Goal: Task Accomplishment & Management: Manage account settings

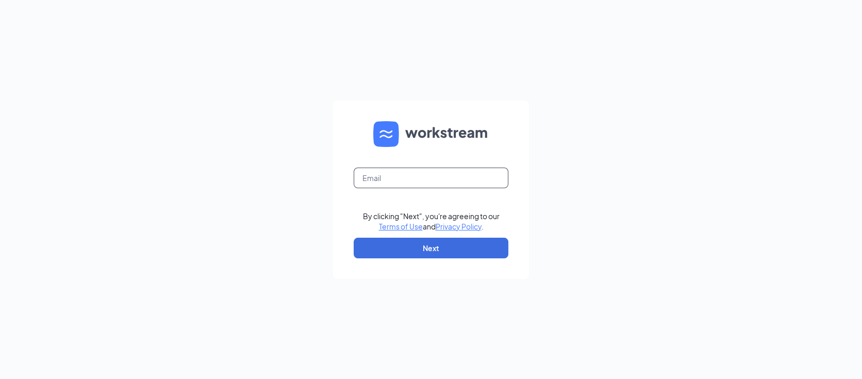
drag, startPoint x: 432, startPoint y: 179, endPoint x: 438, endPoint y: 181, distance: 6.0
click at [432, 179] on input "text" at bounding box center [431, 177] width 155 height 21
type input "jvantreese@russrestaurants.com"
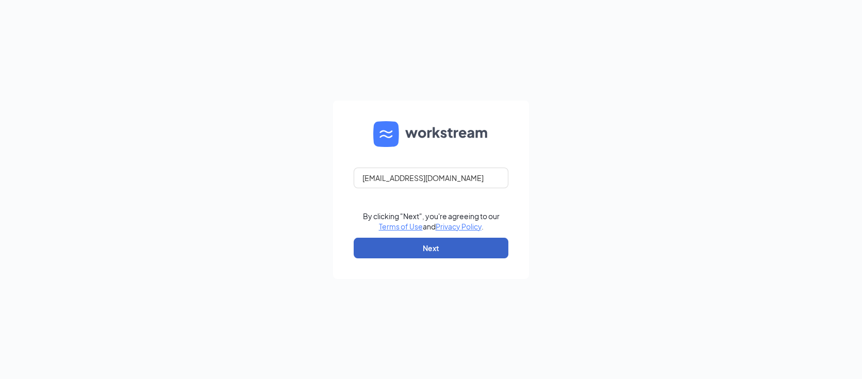
click at [462, 248] on button "Next" at bounding box center [431, 248] width 155 height 21
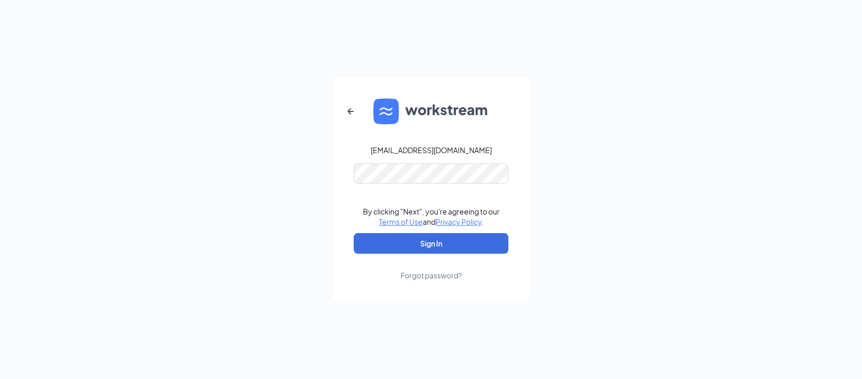
click at [406, 162] on form "jvantreese@russrestaurants.com By clicking "Next", you're agreeing to our Terms…" at bounding box center [431, 190] width 196 height 224
click at [354, 233] on button "Sign In" at bounding box center [431, 243] width 155 height 21
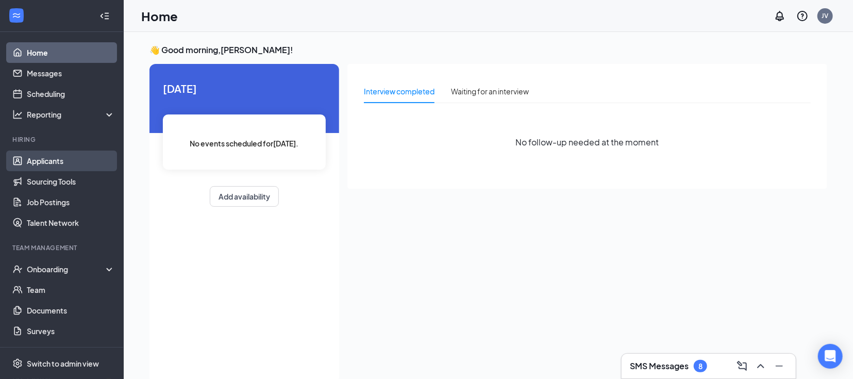
click at [44, 163] on link "Applicants" at bounding box center [71, 160] width 88 height 21
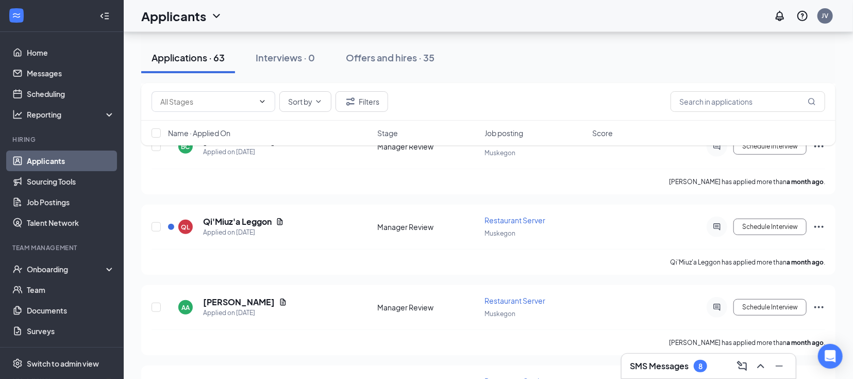
scroll to position [4742, 0]
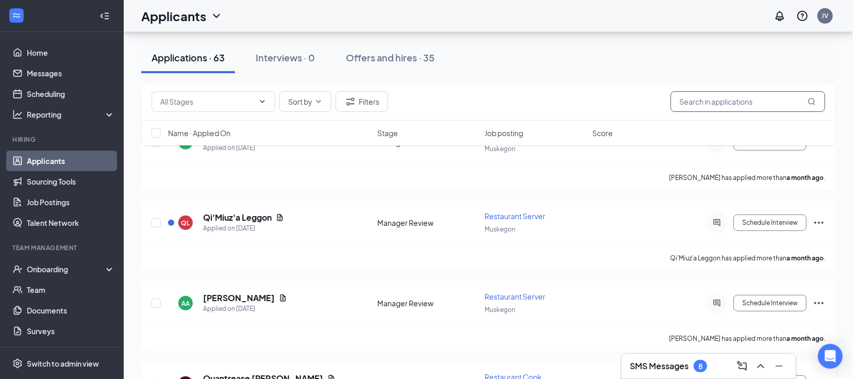
click at [756, 104] on input "text" at bounding box center [747, 101] width 155 height 21
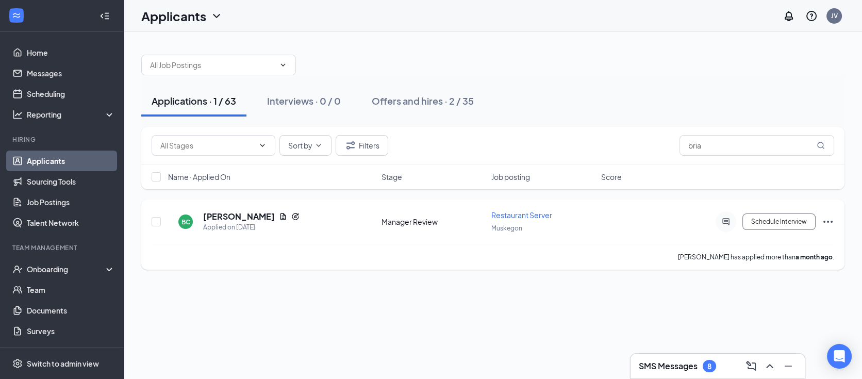
click at [826, 219] on icon "Ellipses" at bounding box center [827, 221] width 12 height 12
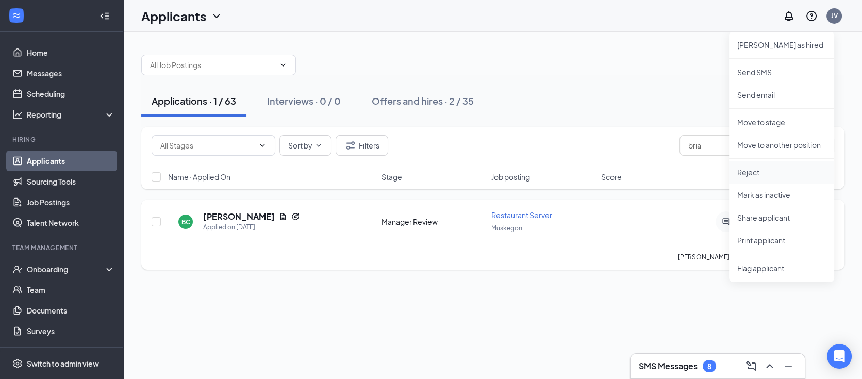
click at [759, 169] on p "Reject" at bounding box center [781, 172] width 89 height 10
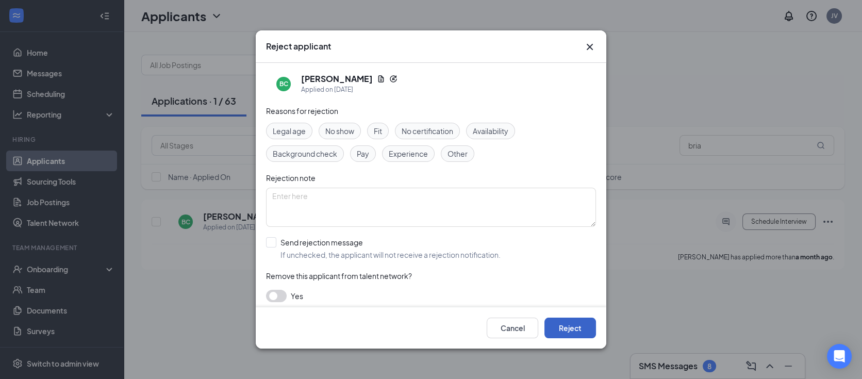
click at [564, 326] on button "Reject" at bounding box center [570, 327] width 52 height 21
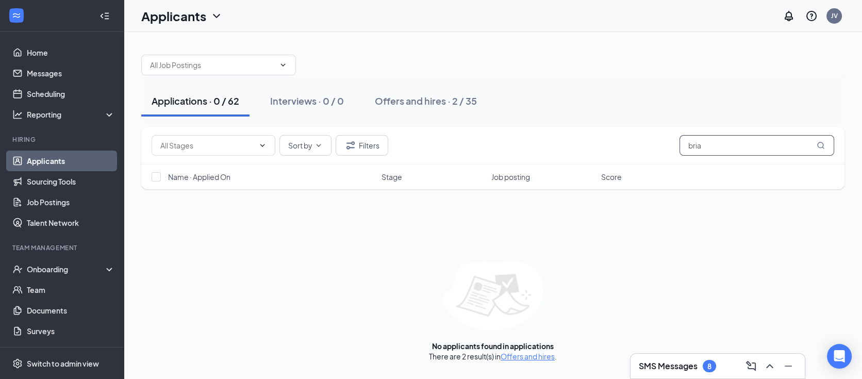
click at [785, 144] on input "bria" at bounding box center [756, 145] width 155 height 21
type input "b"
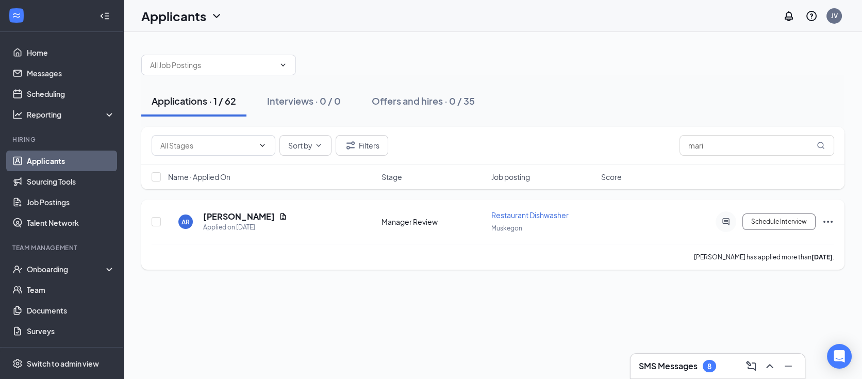
click at [827, 219] on icon "Ellipses" at bounding box center [827, 221] width 12 height 12
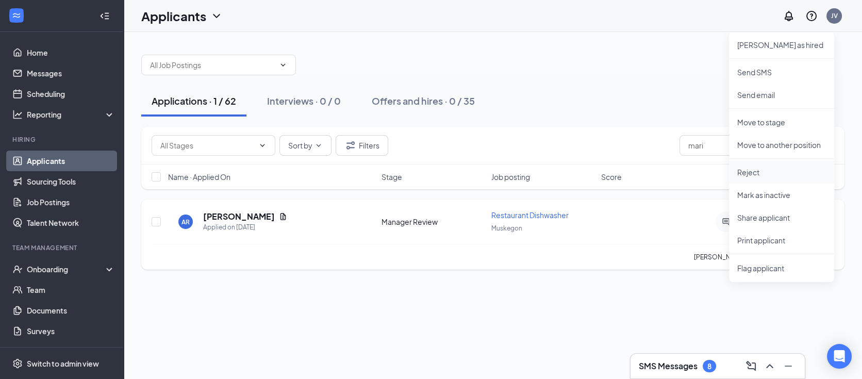
click at [753, 170] on p "Reject" at bounding box center [781, 172] width 89 height 10
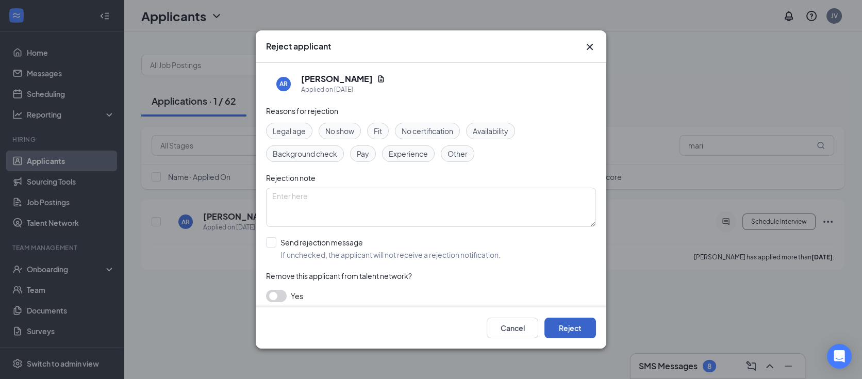
click at [576, 325] on button "Reject" at bounding box center [570, 327] width 52 height 21
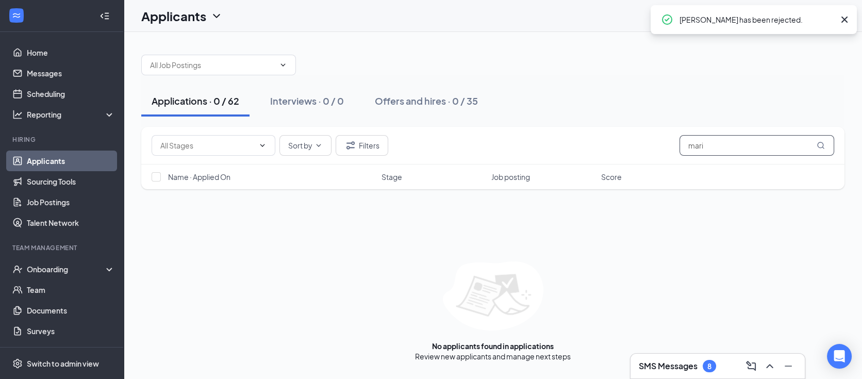
click at [749, 145] on input "mari" at bounding box center [756, 145] width 155 height 21
type input "m"
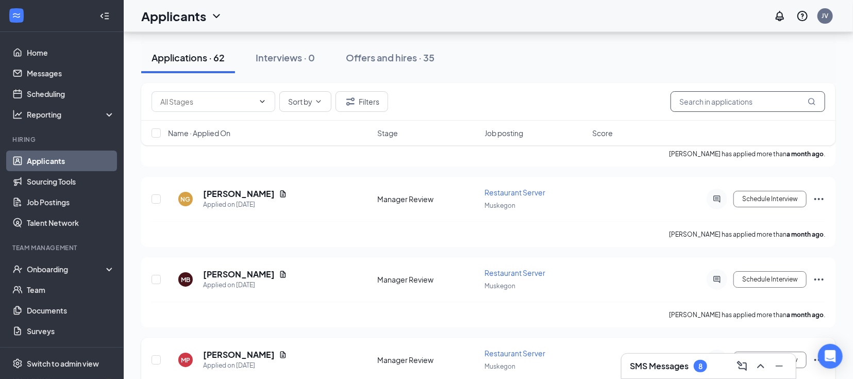
scroll to position [4303, 0]
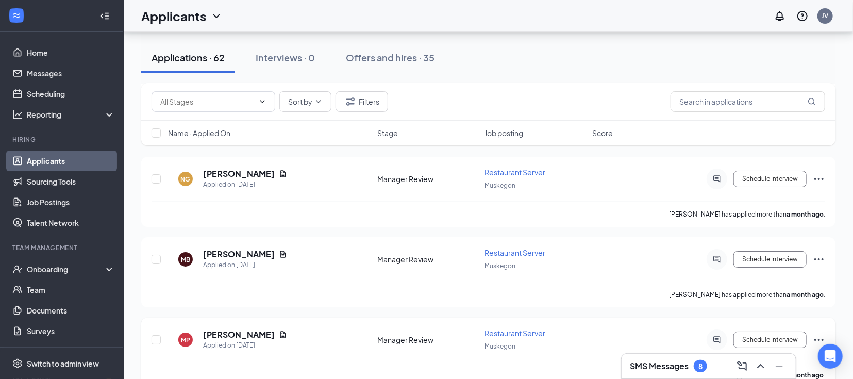
click at [817, 333] on icon "Ellipses" at bounding box center [819, 339] width 12 height 12
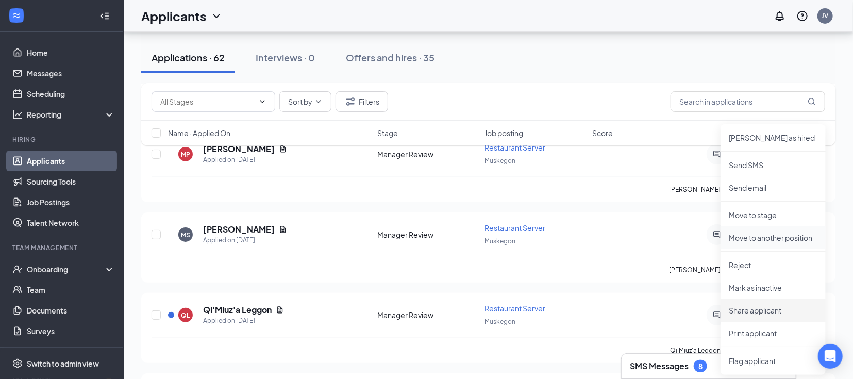
scroll to position [4494, 0]
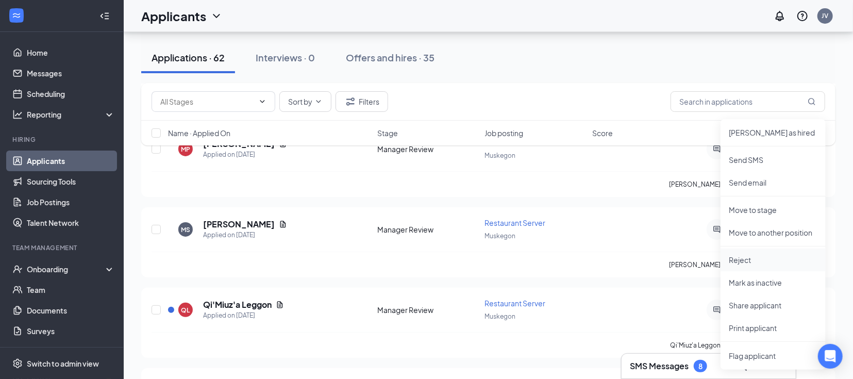
drag, startPoint x: 739, startPoint y: 257, endPoint x: 728, endPoint y: 263, distance: 12.2
click at [739, 258] on p "Reject" at bounding box center [773, 260] width 89 height 10
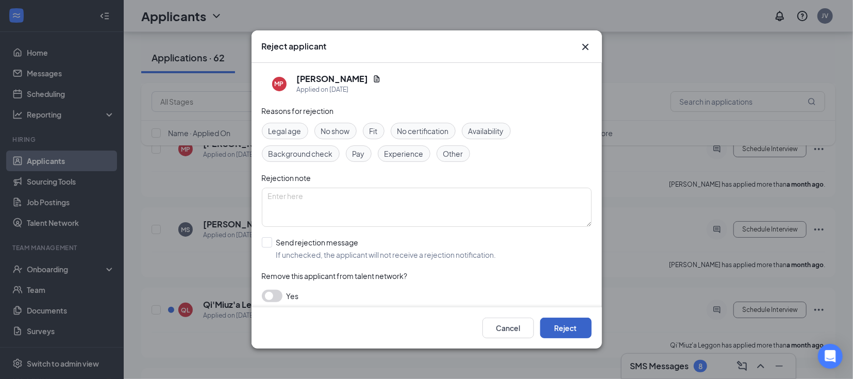
click at [577, 328] on button "Reject" at bounding box center [566, 327] width 52 height 21
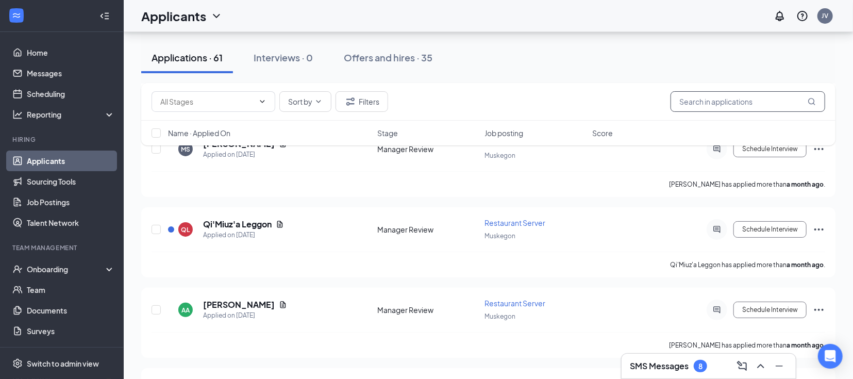
click at [742, 98] on input "text" at bounding box center [747, 101] width 155 height 21
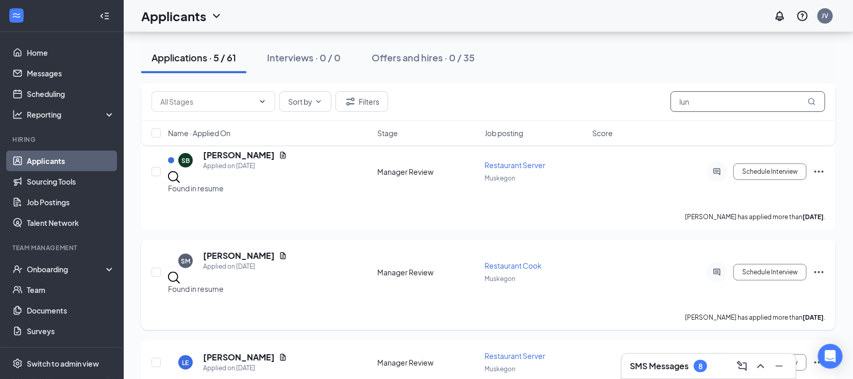
scroll to position [272, 0]
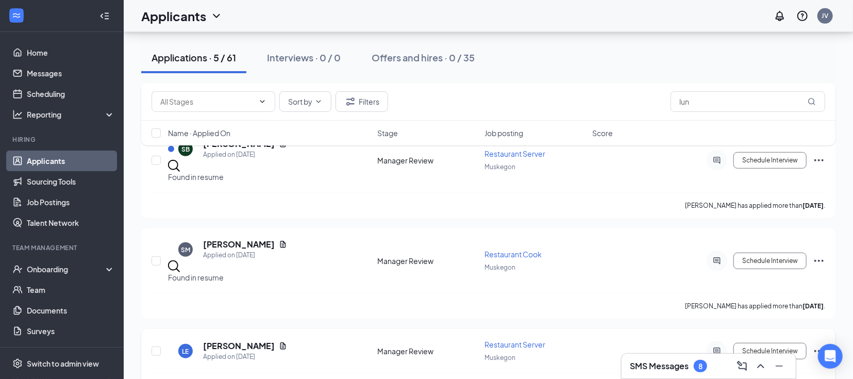
click at [814, 345] on icon "Ellipses" at bounding box center [819, 351] width 12 height 12
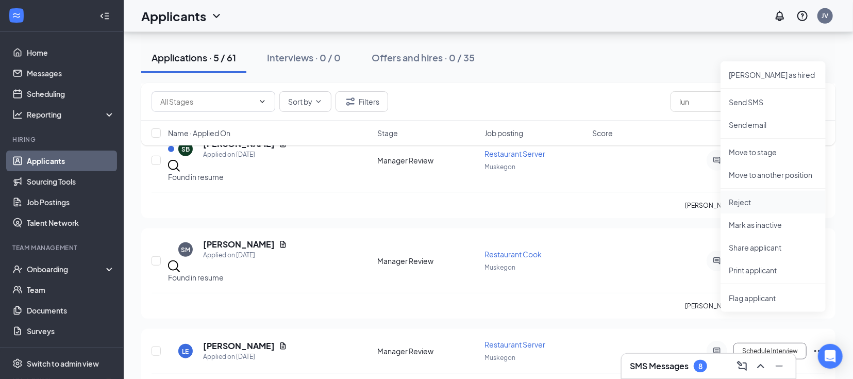
click at [743, 199] on p "Reject" at bounding box center [773, 202] width 89 height 10
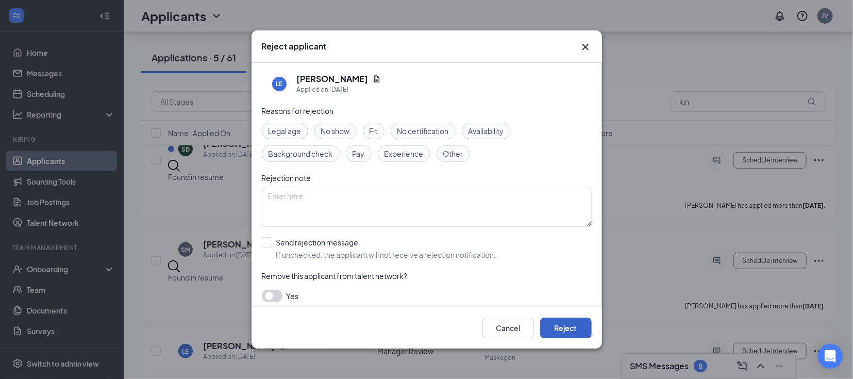
click at [563, 325] on button "Reject" at bounding box center [566, 327] width 52 height 21
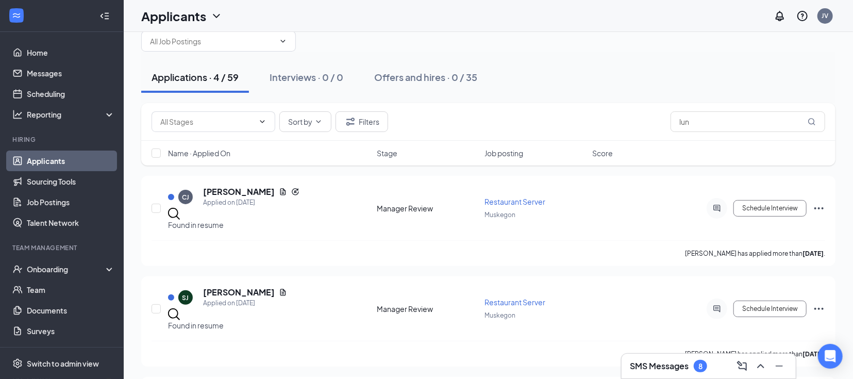
scroll to position [2, 0]
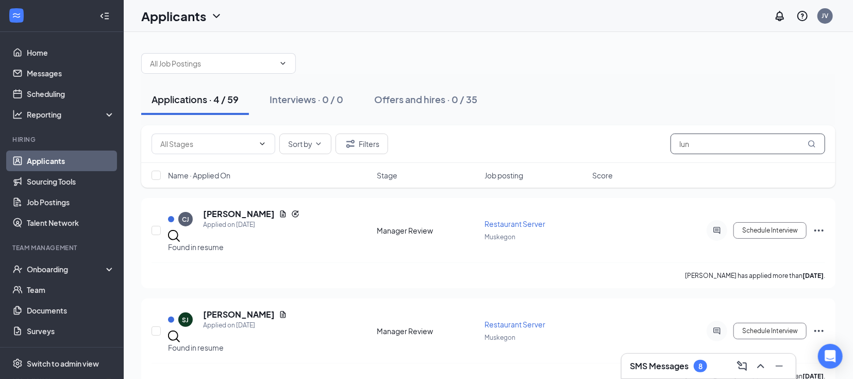
click at [741, 141] on input "lun" at bounding box center [747, 143] width 155 height 21
type input "l"
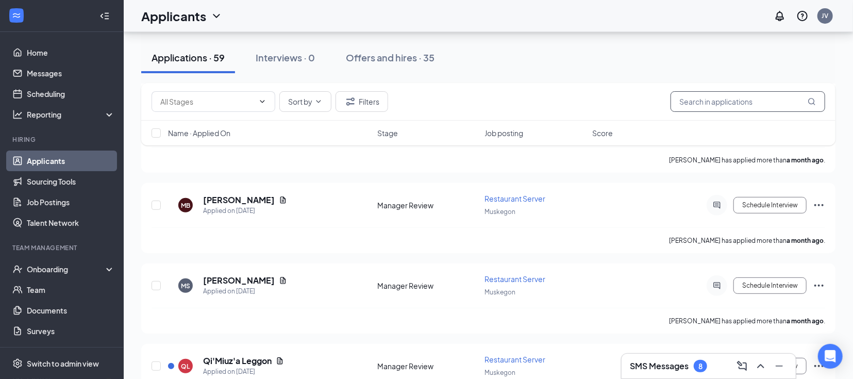
scroll to position [9076, 0]
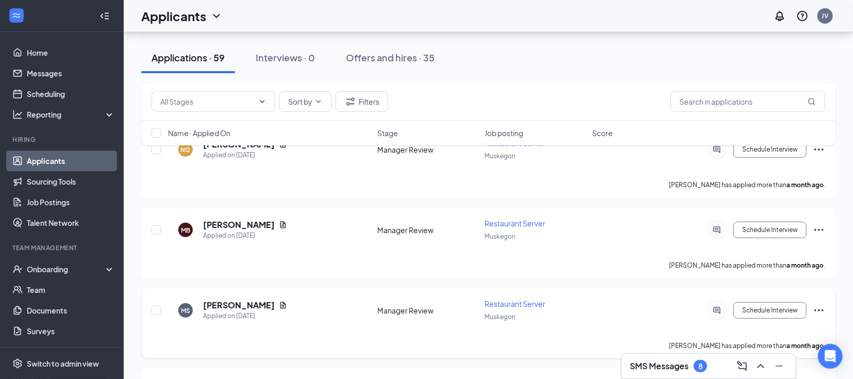
click at [532, 299] on span "Restaurant Server" at bounding box center [515, 303] width 61 height 9
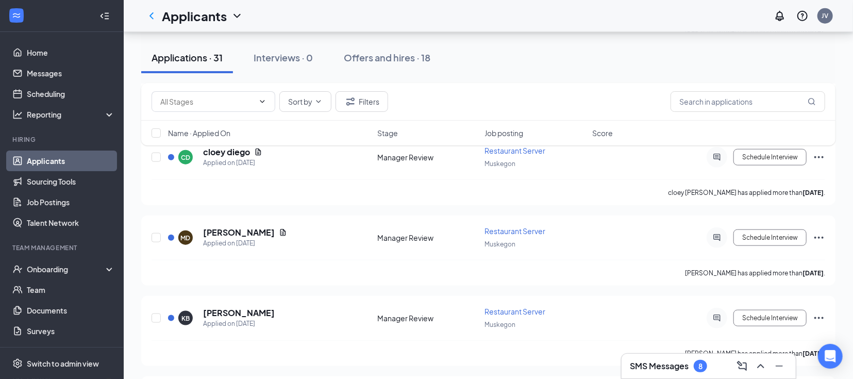
scroll to position [573, 0]
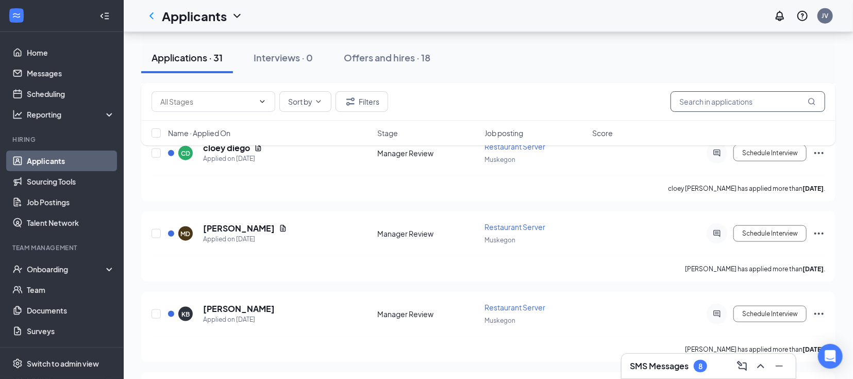
click at [679, 98] on input "text" at bounding box center [747, 101] width 155 height 21
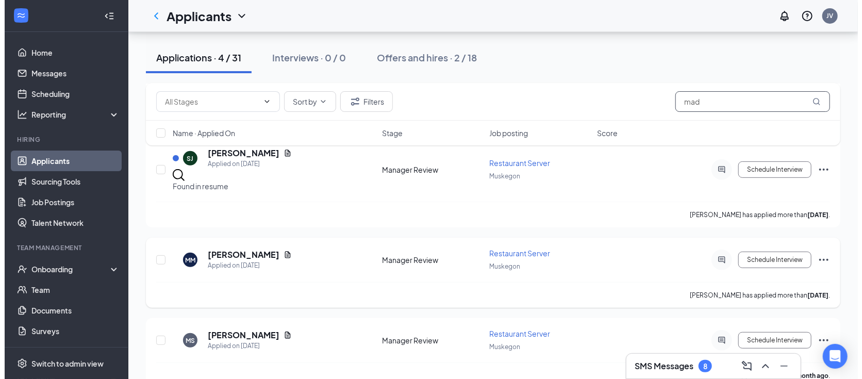
scroll to position [189, 0]
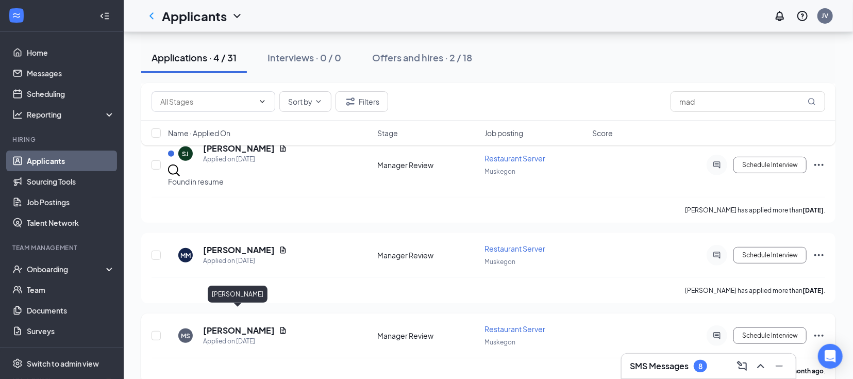
click at [231, 325] on h5 "[PERSON_NAME]" at bounding box center [239, 330] width 72 height 11
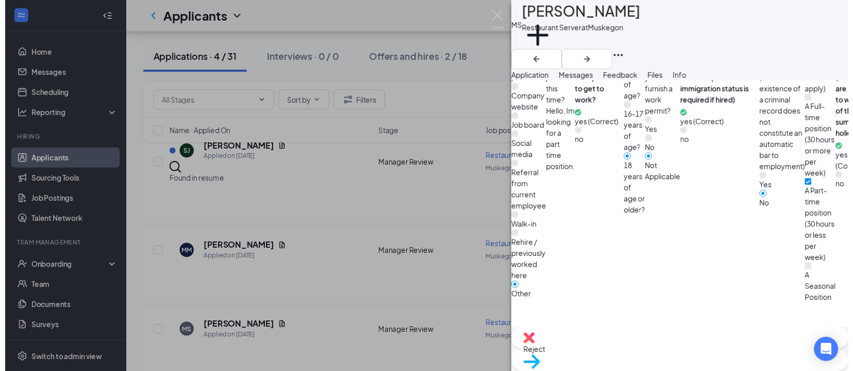
scroll to position [916, 0]
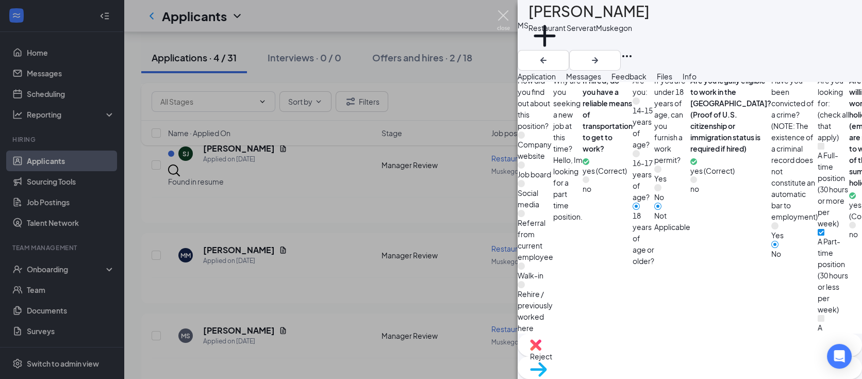
click at [499, 16] on img at bounding box center [503, 20] width 13 height 20
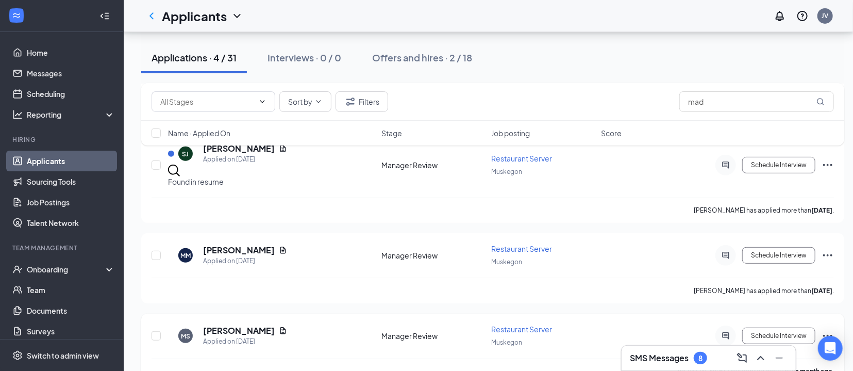
click at [827, 329] on icon "Ellipses" at bounding box center [827, 335] width 12 height 12
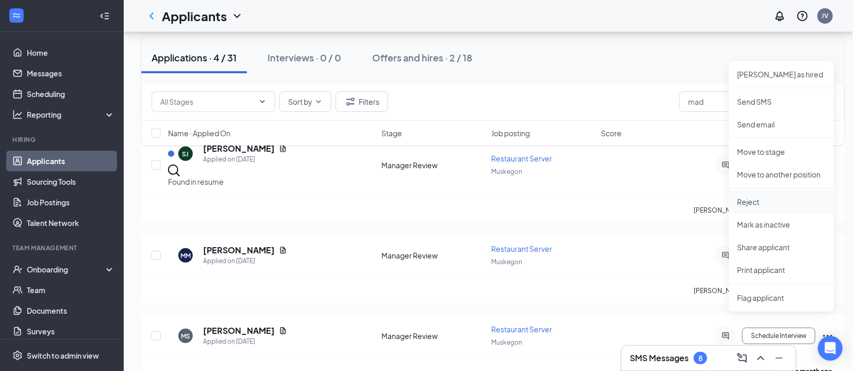
click at [752, 200] on p "Reject" at bounding box center [781, 201] width 89 height 10
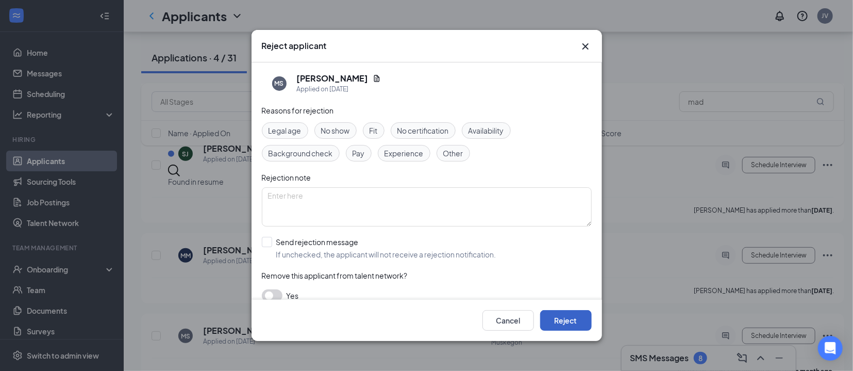
click at [565, 321] on button "Reject" at bounding box center [566, 320] width 52 height 21
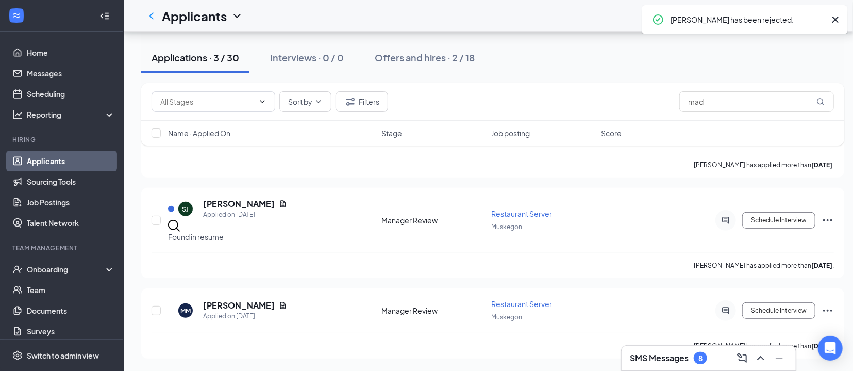
scroll to position [118, 0]
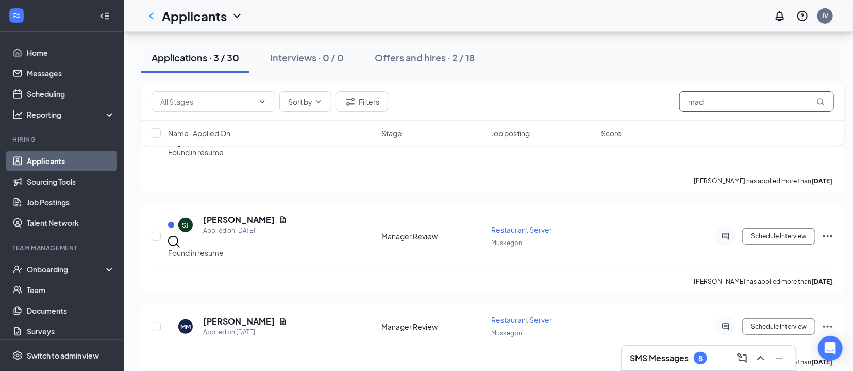
click at [757, 100] on input "mad" at bounding box center [756, 101] width 155 height 21
type input "m"
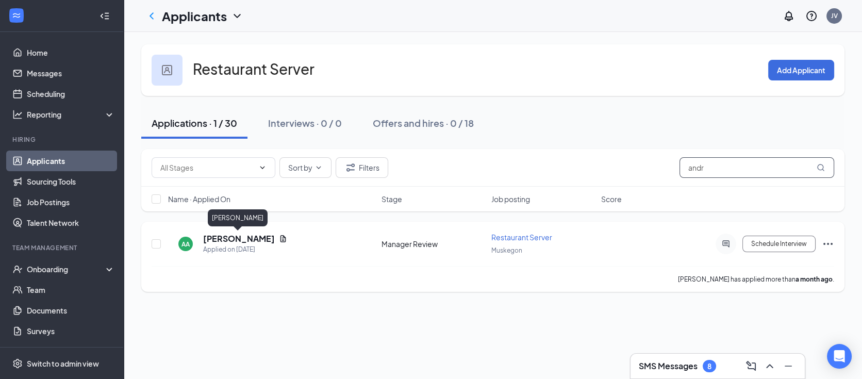
type input "andr"
click at [231, 237] on h5 "[PERSON_NAME]" at bounding box center [239, 238] width 72 height 11
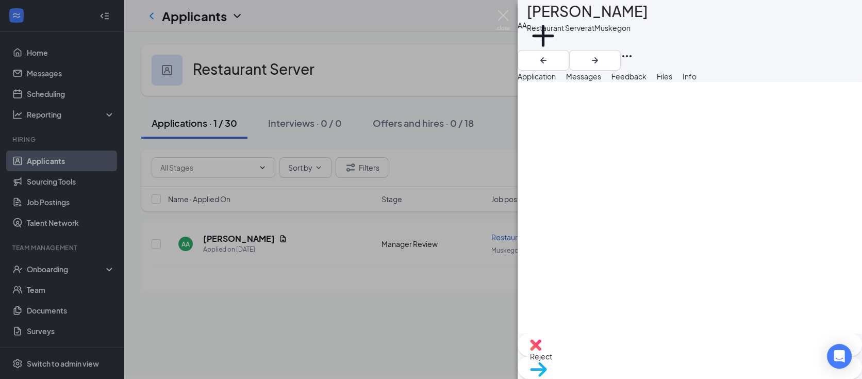
scroll to position [1374, 0]
click at [501, 13] on img at bounding box center [503, 20] width 13 height 20
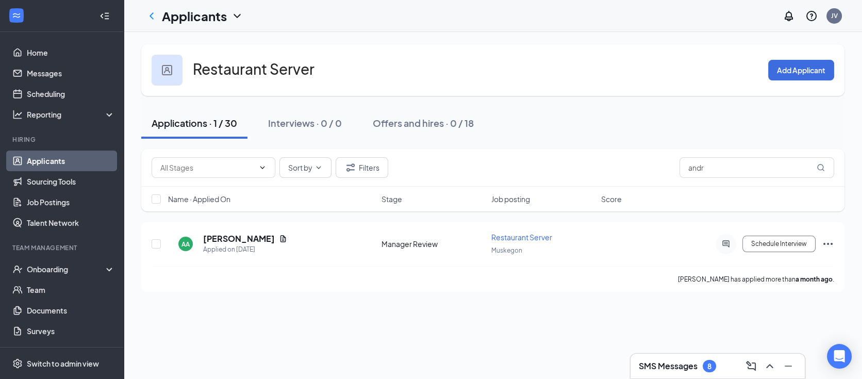
click at [153, 13] on icon "ChevronLeft" at bounding box center [151, 15] width 4 height 7
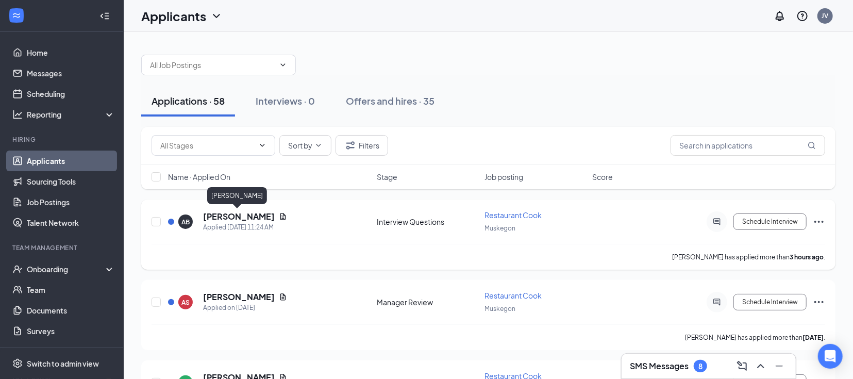
click at [218, 215] on h5 "[PERSON_NAME]" at bounding box center [239, 216] width 72 height 11
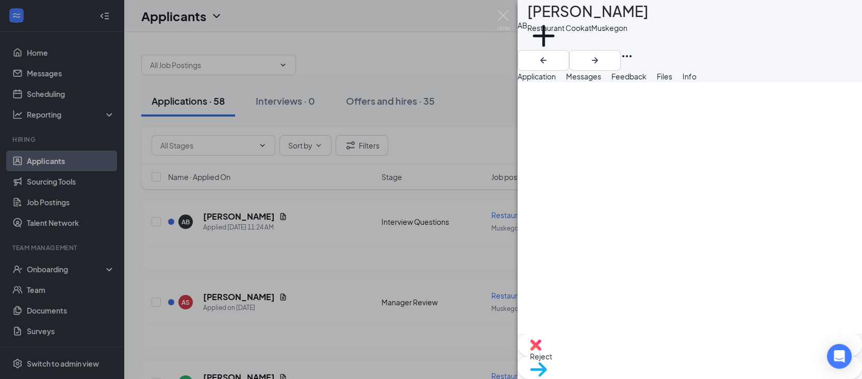
scroll to position [1436, 0]
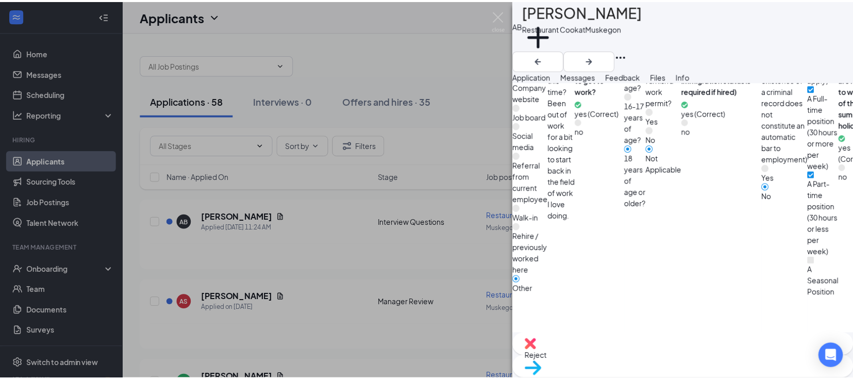
scroll to position [610, 0]
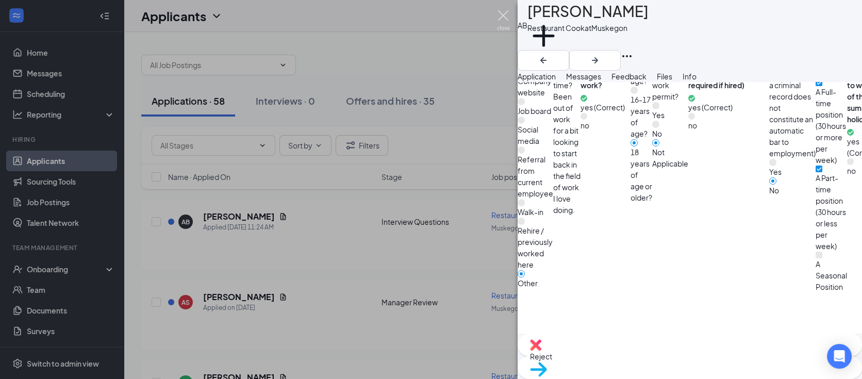
click at [502, 13] on img at bounding box center [503, 20] width 13 height 20
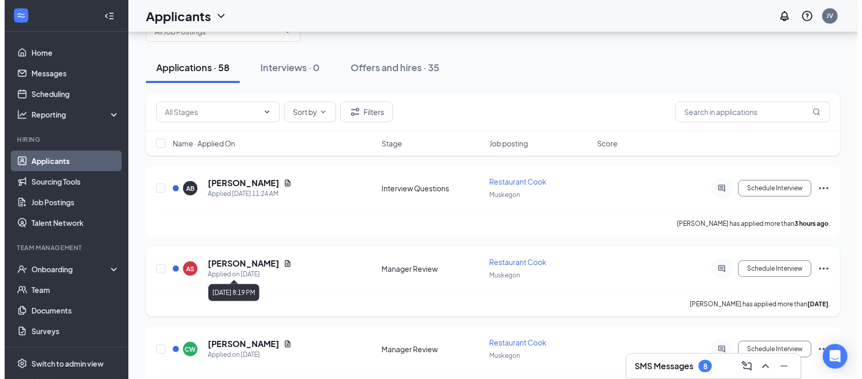
scroll to position [38, 0]
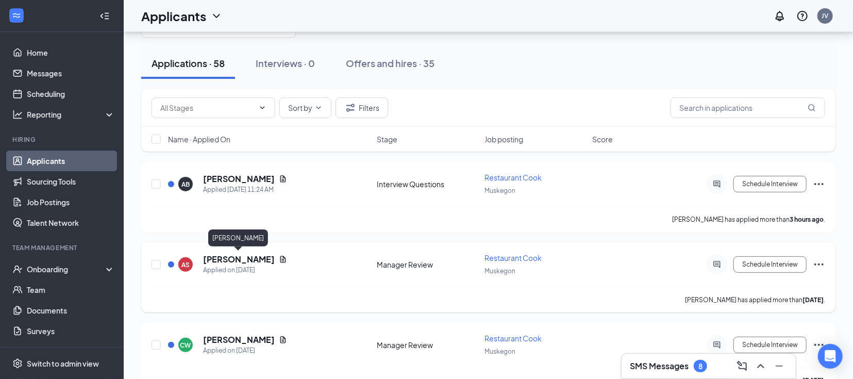
click at [237, 257] on h5 "[PERSON_NAME]" at bounding box center [239, 259] width 72 height 11
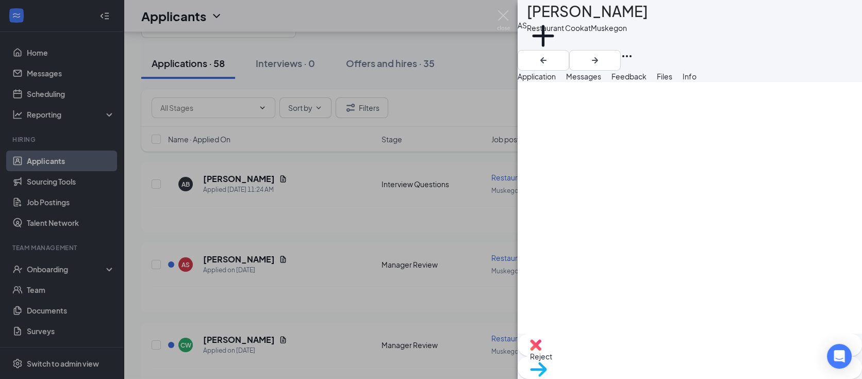
scroll to position [1565, 0]
click at [503, 15] on img at bounding box center [503, 20] width 13 height 20
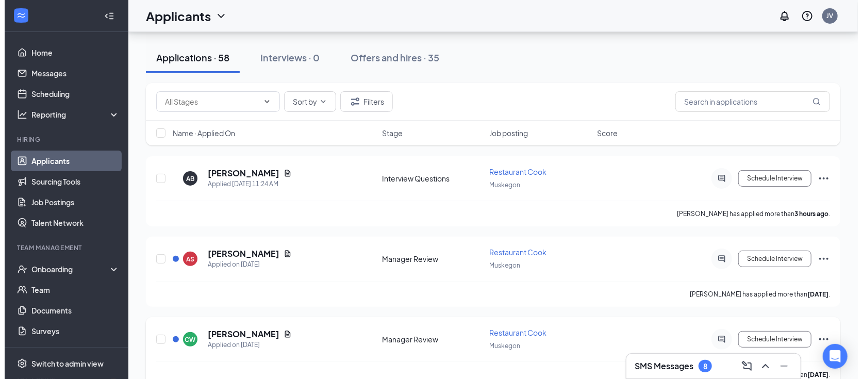
scroll to position [153, 0]
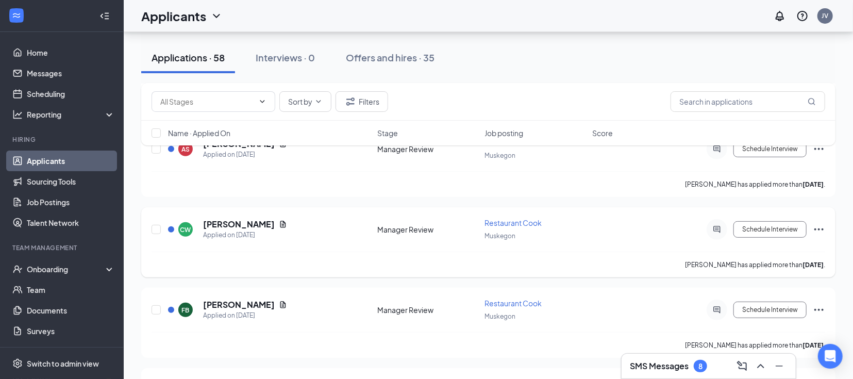
click at [222, 223] on h5 "[PERSON_NAME]" at bounding box center [239, 224] width 72 height 11
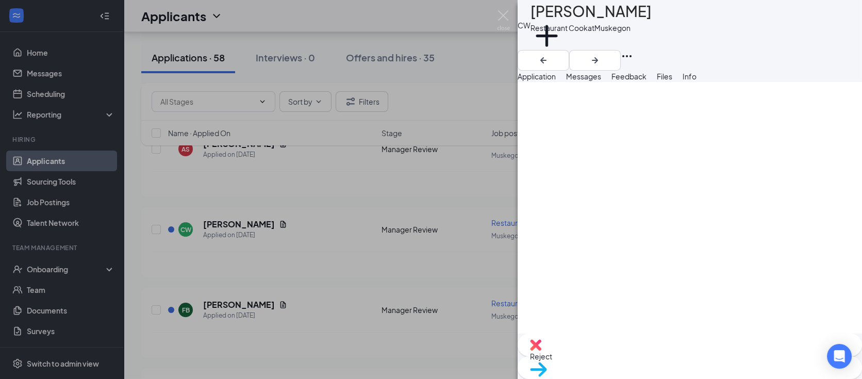
scroll to position [1451, 0]
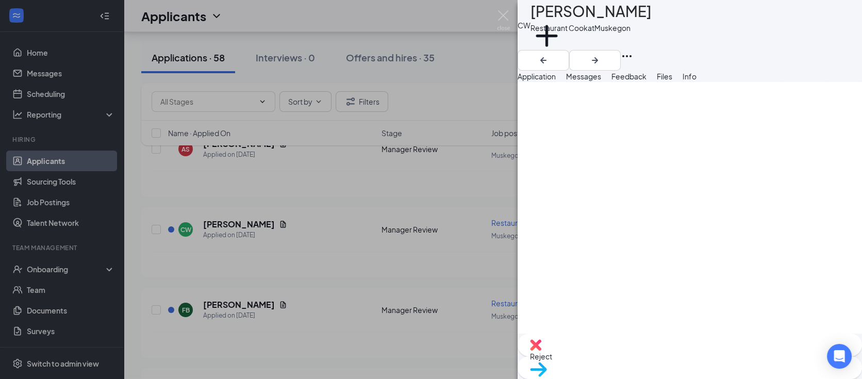
scroll to position [1756, 0]
click at [637, 356] on span "Reject" at bounding box center [690, 355] width 320 height 11
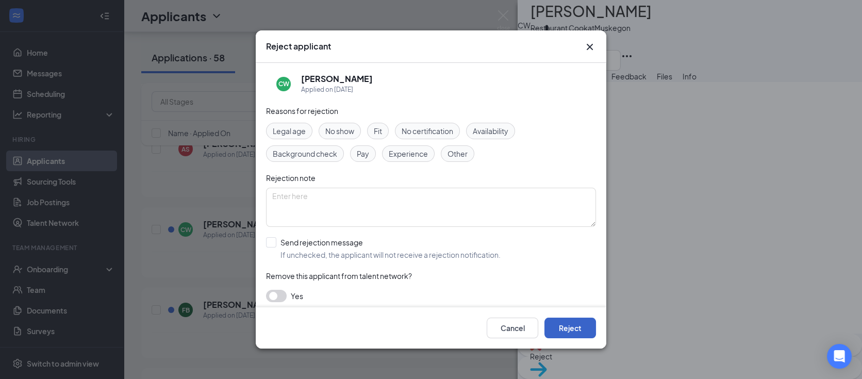
click at [562, 324] on button "Reject" at bounding box center [570, 327] width 52 height 21
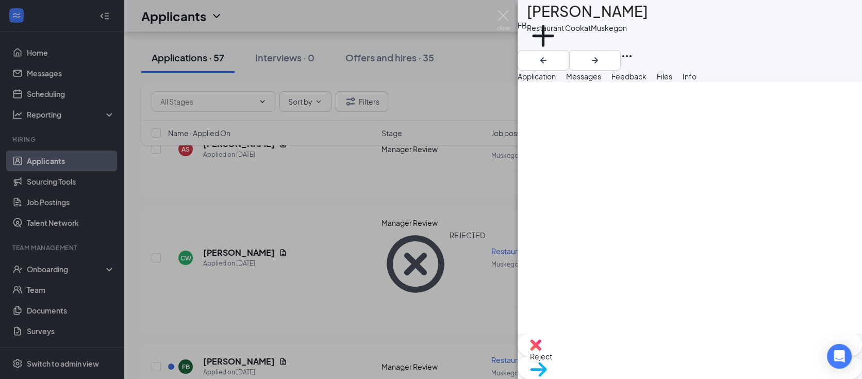
scroll to position [1526, 0]
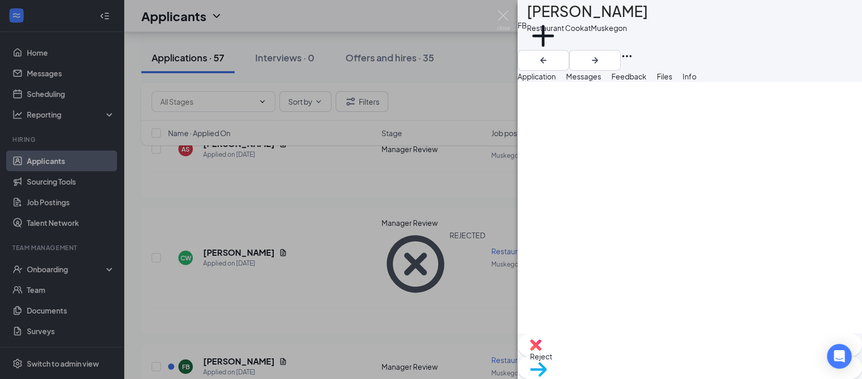
scroll to position [2827, 0]
click at [636, 355] on span "Reject" at bounding box center [690, 355] width 320 height 11
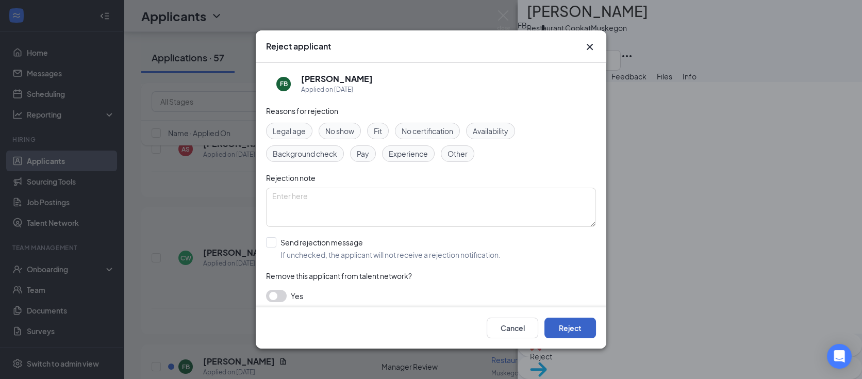
click at [584, 322] on button "Reject" at bounding box center [570, 327] width 52 height 21
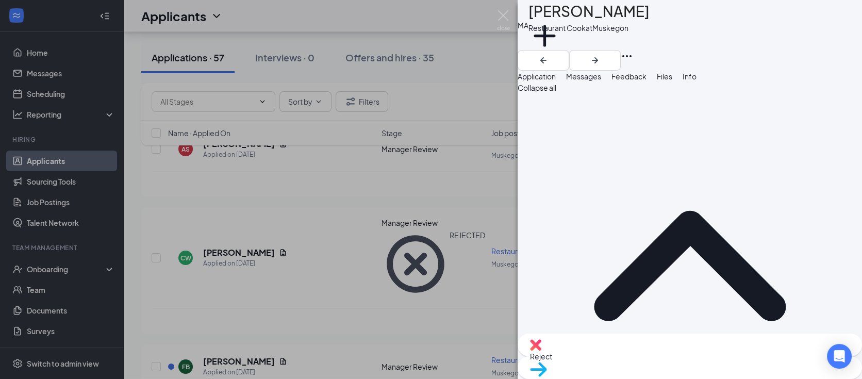
click at [841, 18] on icon "Cross" at bounding box center [844, 19] width 12 height 12
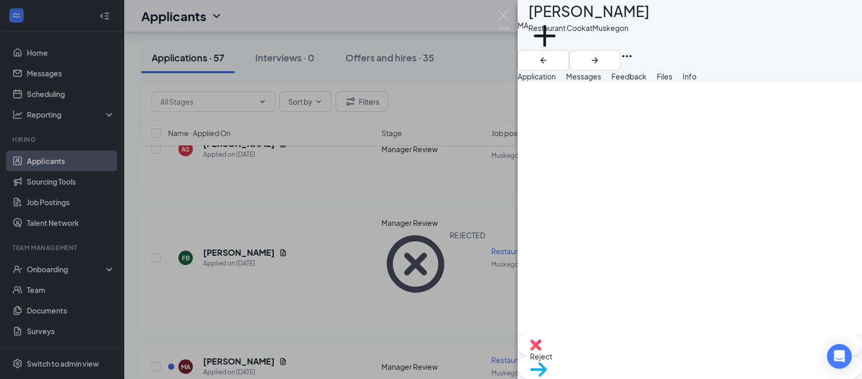
scroll to position [1412, 0]
click at [498, 14] on img at bounding box center [503, 20] width 13 height 20
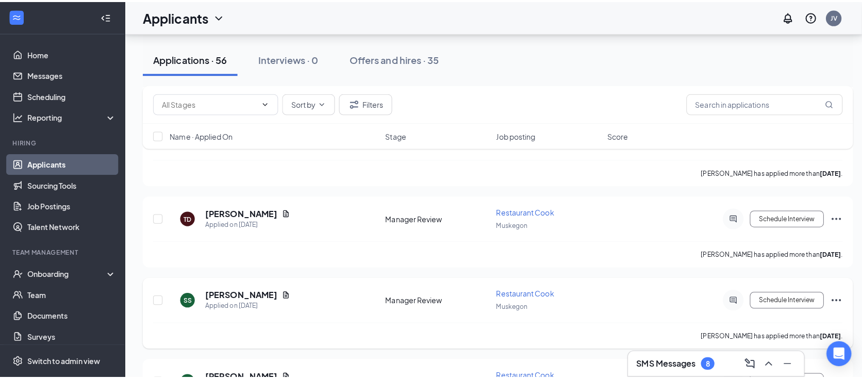
scroll to position [343, 0]
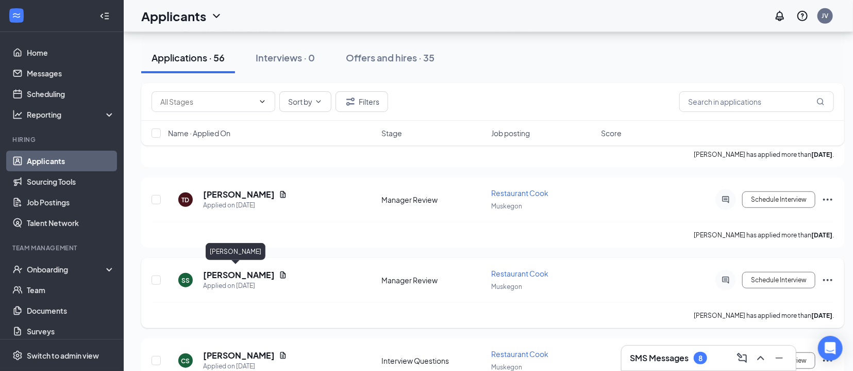
click at [221, 272] on h5 "[PERSON_NAME]" at bounding box center [239, 274] width 72 height 11
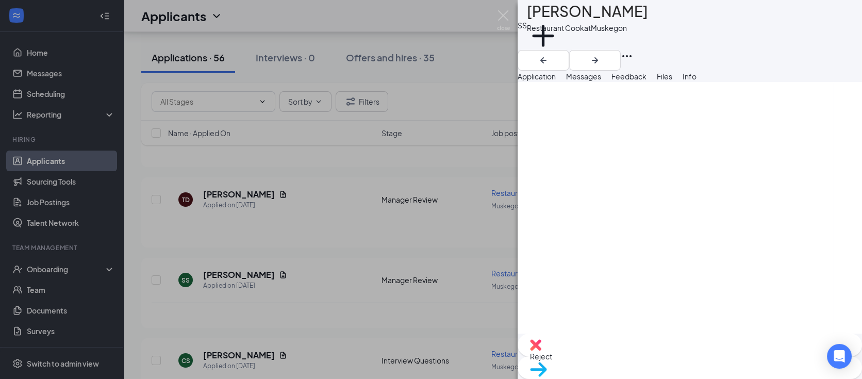
scroll to position [1488, 0]
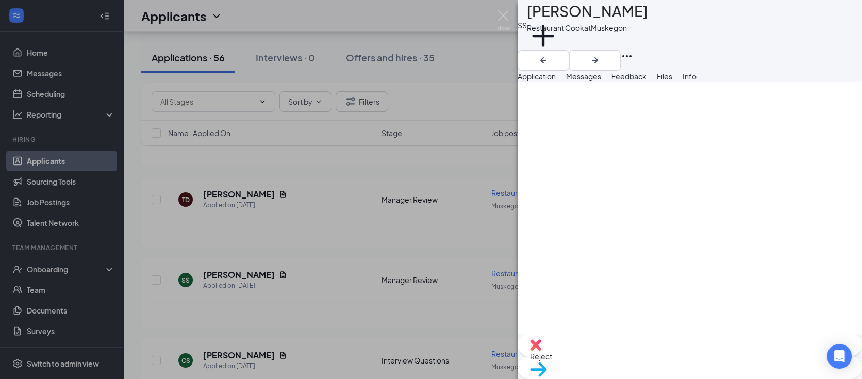
click at [632, 359] on span "Reject" at bounding box center [690, 355] width 320 height 11
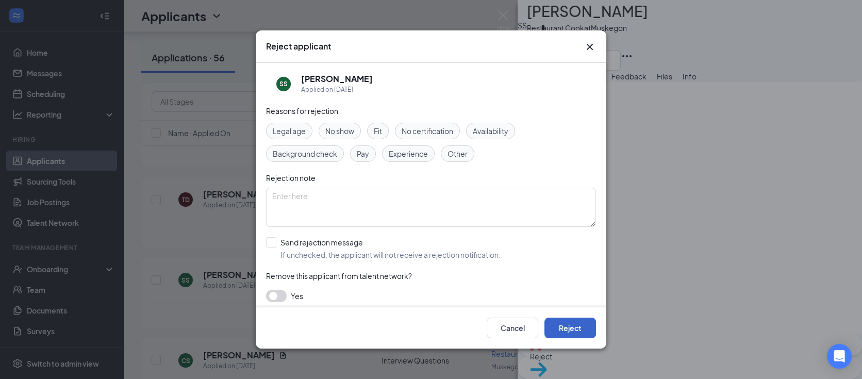
click at [573, 326] on button "Reject" at bounding box center [570, 327] width 52 height 21
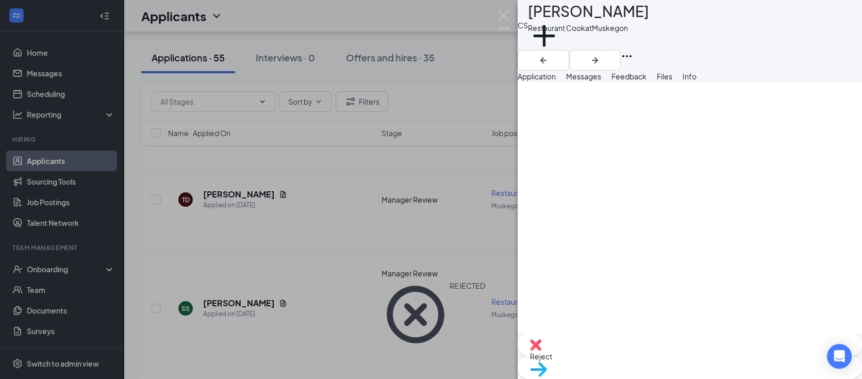
scroll to position [1465, 0]
click at [501, 15] on img at bounding box center [503, 20] width 13 height 20
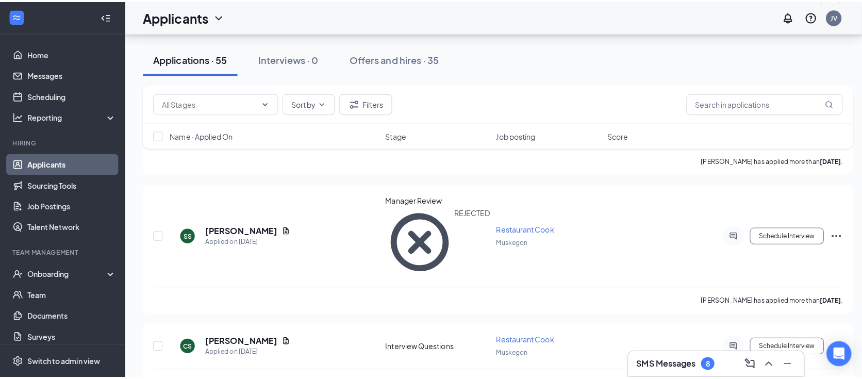
scroll to position [534, 0]
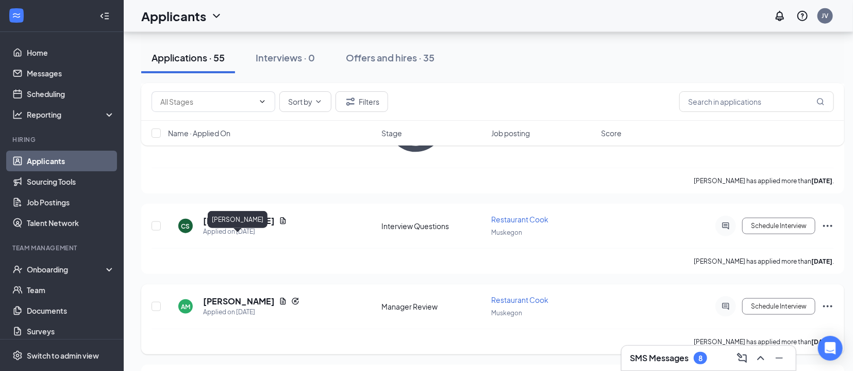
click at [237, 295] on h5 "[PERSON_NAME]" at bounding box center [239, 300] width 72 height 11
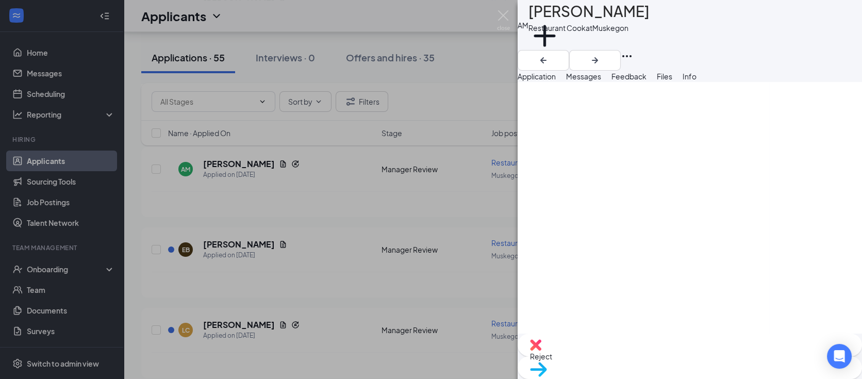
scroll to position [1526, 0]
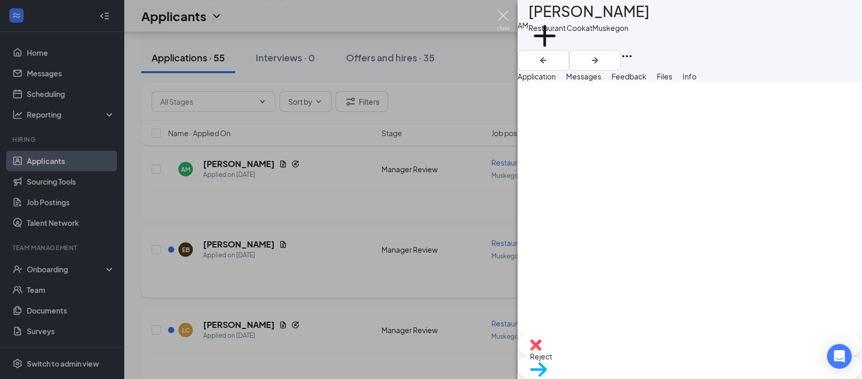
click at [499, 15] on img at bounding box center [503, 20] width 13 height 20
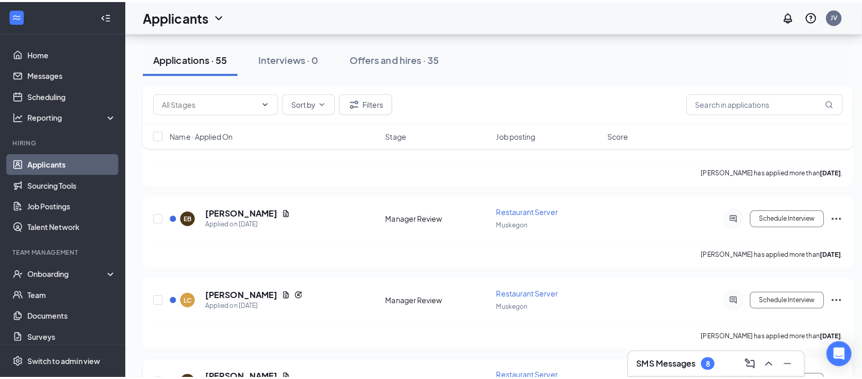
scroll to position [534, 0]
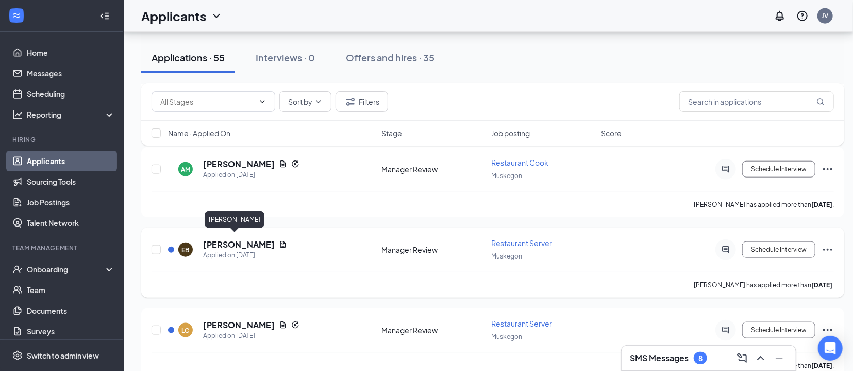
click at [227, 239] on h5 "[PERSON_NAME]" at bounding box center [239, 244] width 72 height 11
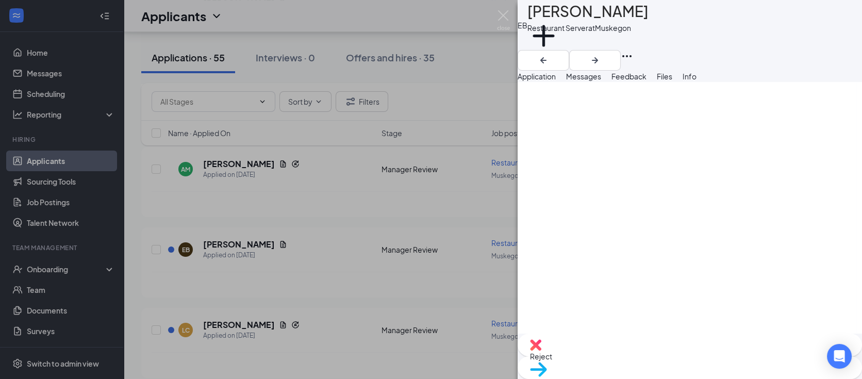
scroll to position [1488, 0]
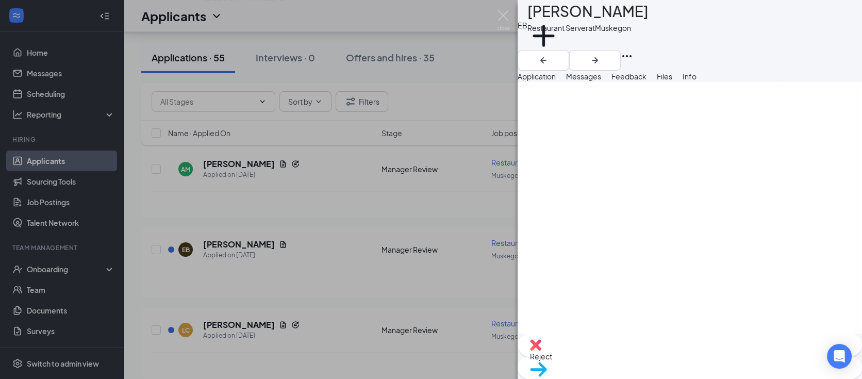
click at [504, 15] on img at bounding box center [503, 20] width 13 height 20
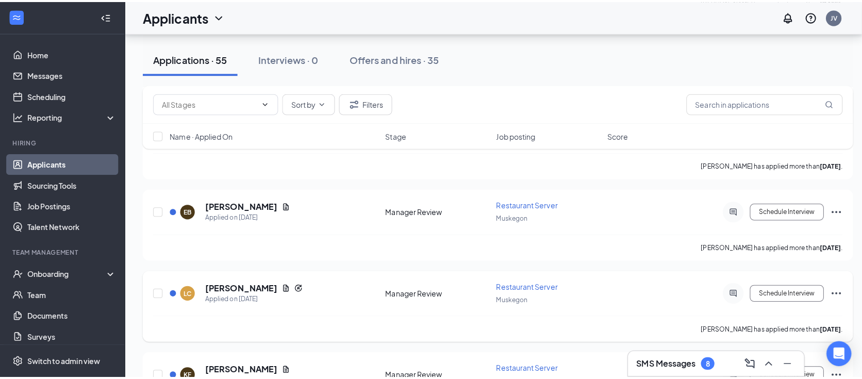
scroll to position [610, 0]
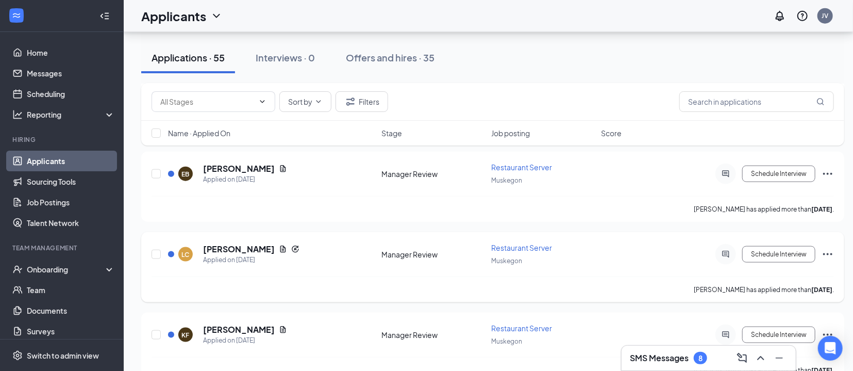
click at [234, 244] on h5 "[PERSON_NAME]" at bounding box center [239, 248] width 72 height 11
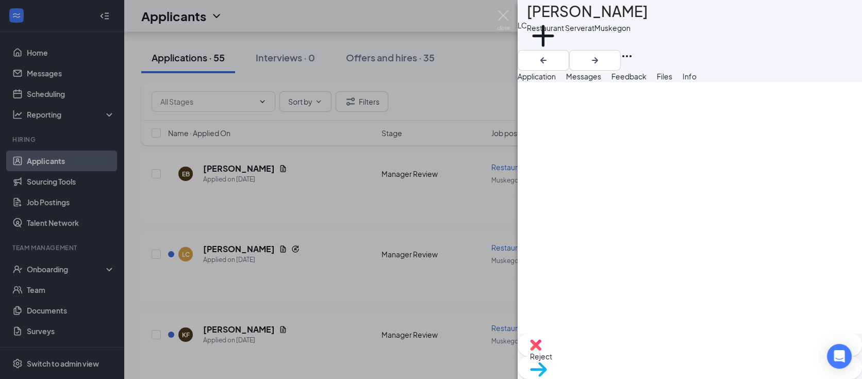
scroll to position [1680, 0]
click at [633, 357] on span "Reject" at bounding box center [690, 355] width 320 height 11
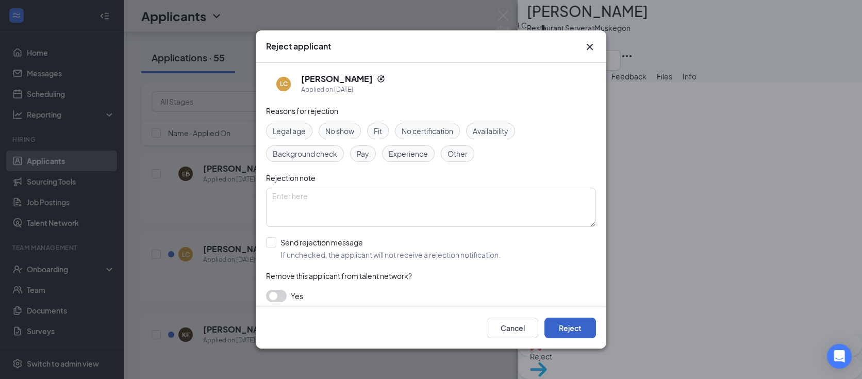
click at [566, 324] on button "Reject" at bounding box center [570, 327] width 52 height 21
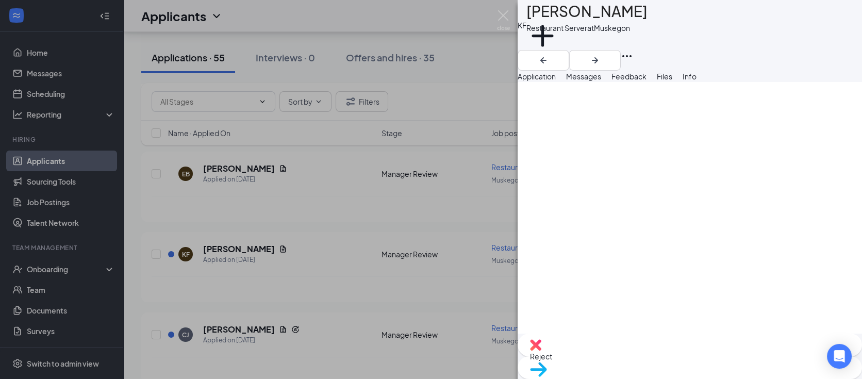
scroll to position [1451, 0]
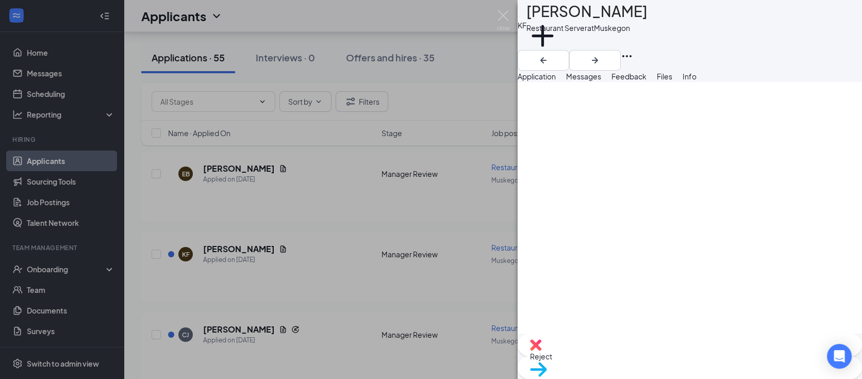
click at [624, 356] on div "Reject" at bounding box center [689, 344] width 344 height 23
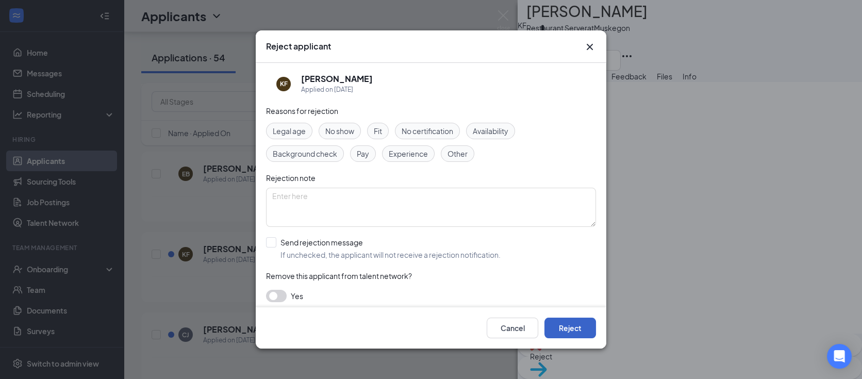
click at [576, 327] on button "Reject" at bounding box center [570, 327] width 52 height 21
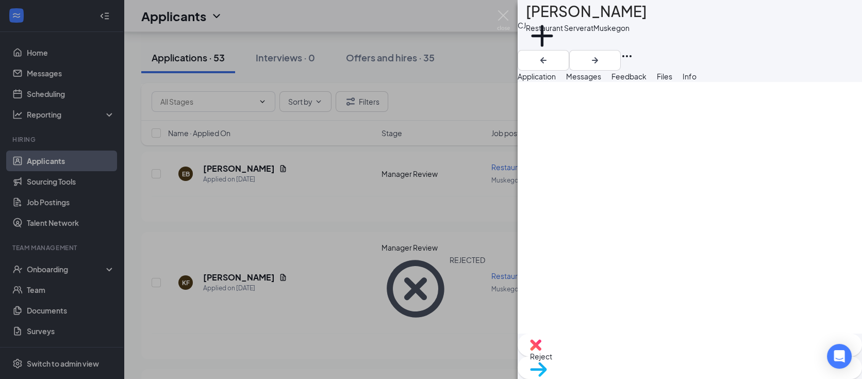
scroll to position [1526, 0]
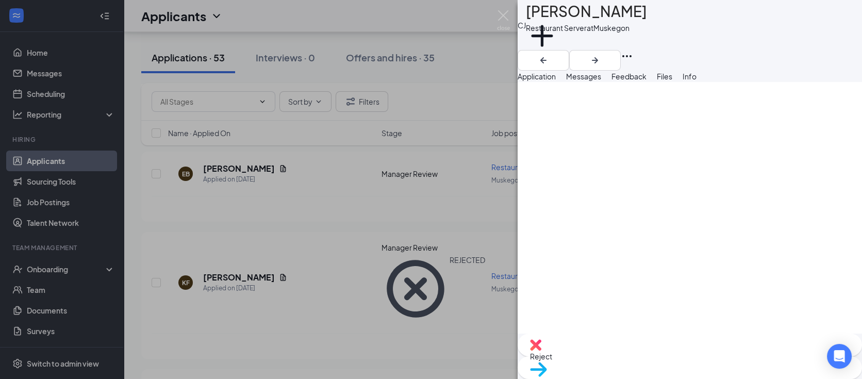
scroll to position [1641, 0]
click at [636, 355] on span "Reject" at bounding box center [690, 355] width 320 height 11
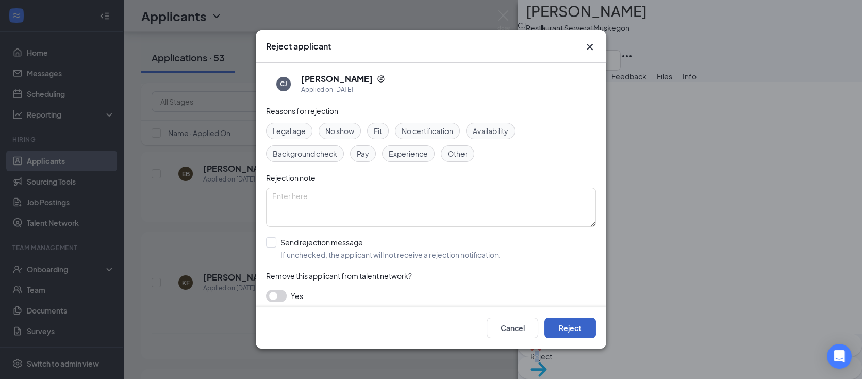
click at [574, 323] on button "Reject" at bounding box center [570, 327] width 52 height 21
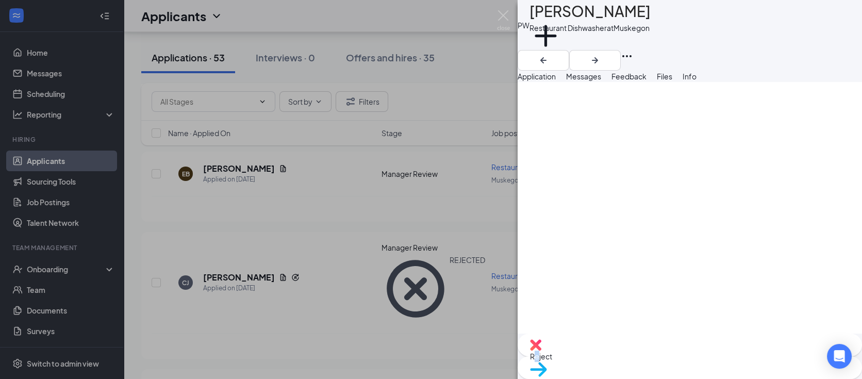
scroll to position [1641, 0]
click at [541, 350] on img at bounding box center [535, 344] width 11 height 11
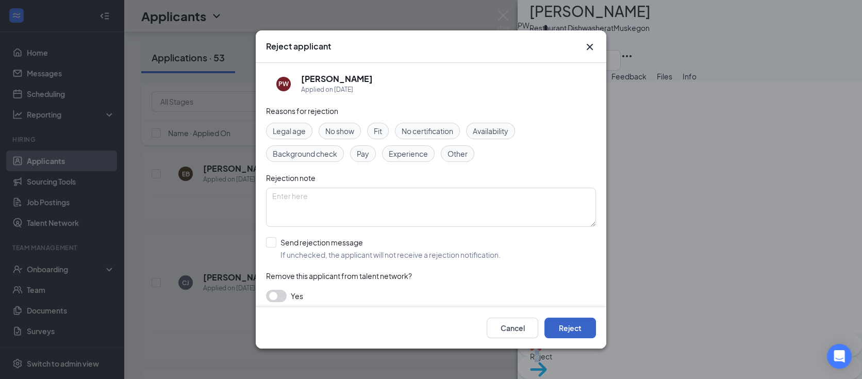
click at [573, 325] on button "Reject" at bounding box center [570, 327] width 52 height 21
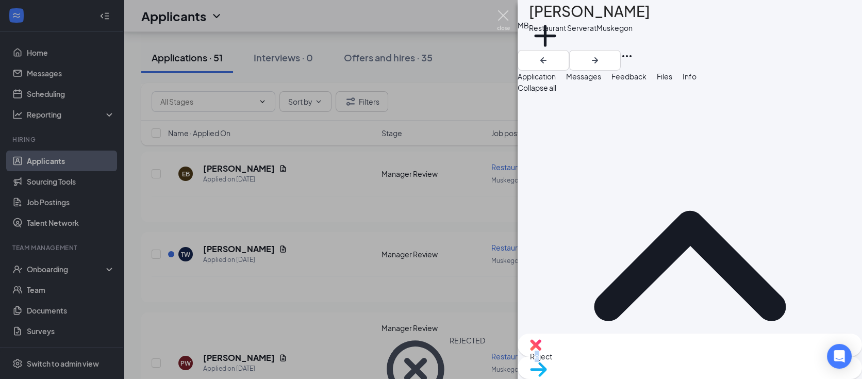
click at [499, 12] on img at bounding box center [503, 20] width 13 height 20
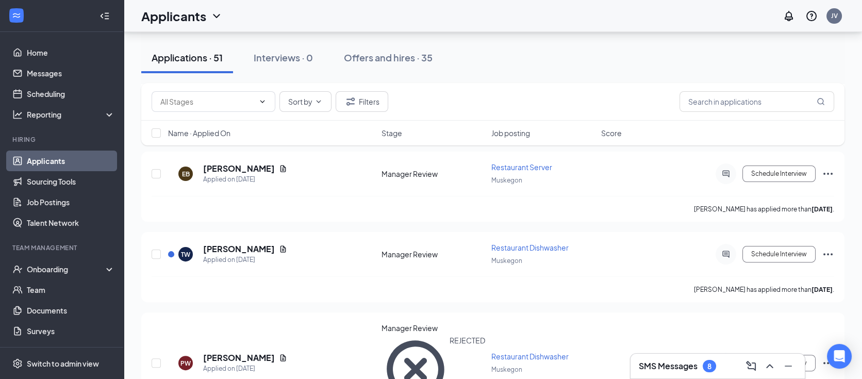
scroll to position [916, 0]
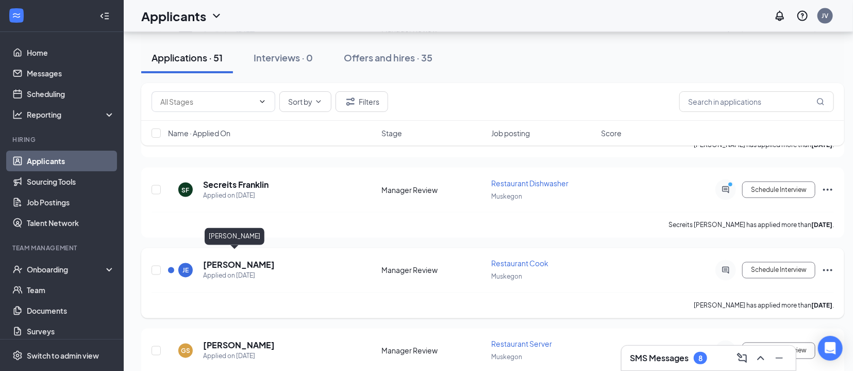
click at [237, 259] on h5 "[PERSON_NAME]" at bounding box center [239, 264] width 72 height 11
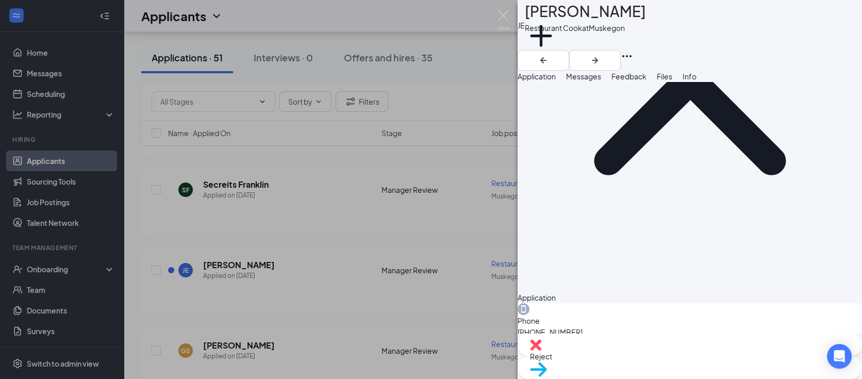
scroll to position [305, 0]
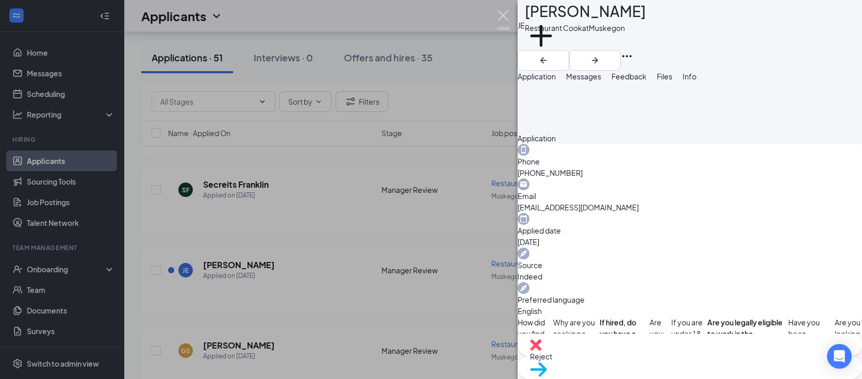
click at [501, 15] on img at bounding box center [503, 20] width 13 height 20
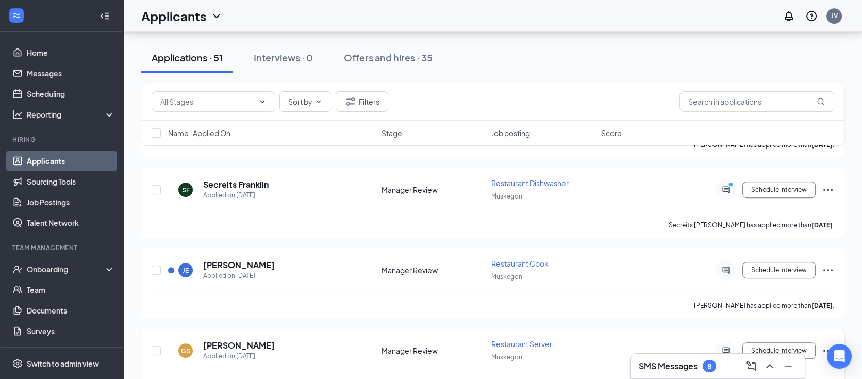
scroll to position [993, 0]
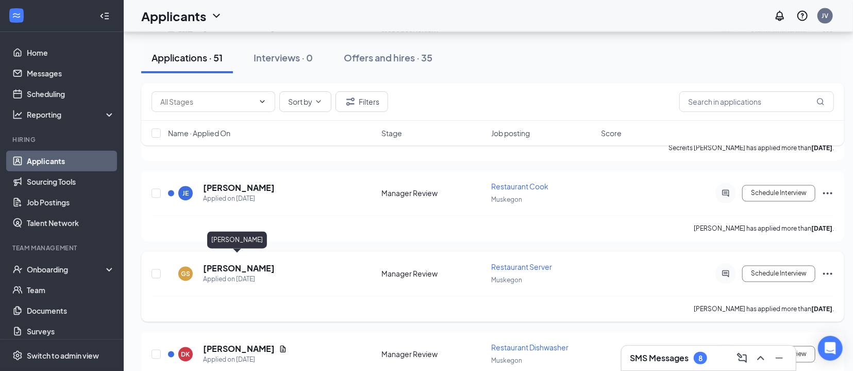
click at [235, 263] on h5 "[PERSON_NAME]" at bounding box center [239, 268] width 72 height 11
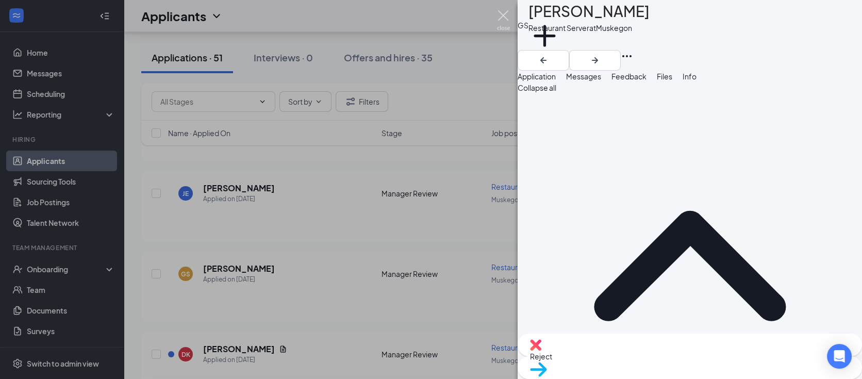
click at [501, 15] on img at bounding box center [503, 20] width 13 height 20
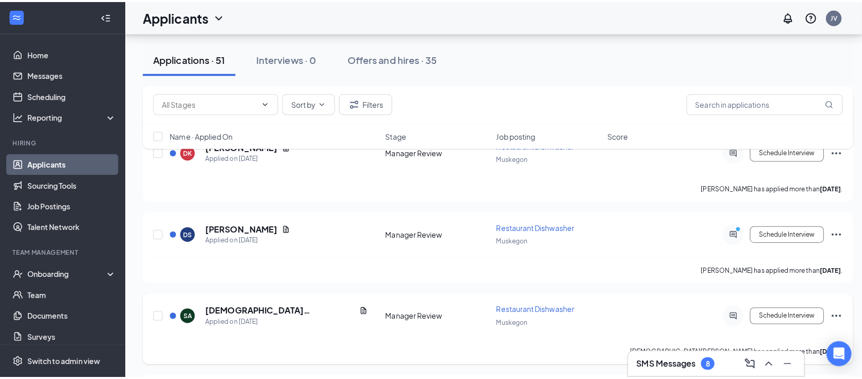
scroll to position [1221, 0]
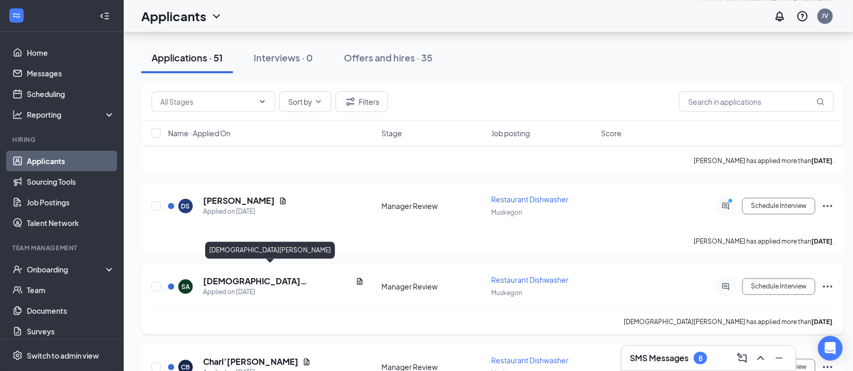
click at [220, 275] on h5 "[DEMOGRAPHIC_DATA][PERSON_NAME]" at bounding box center [277, 280] width 148 height 11
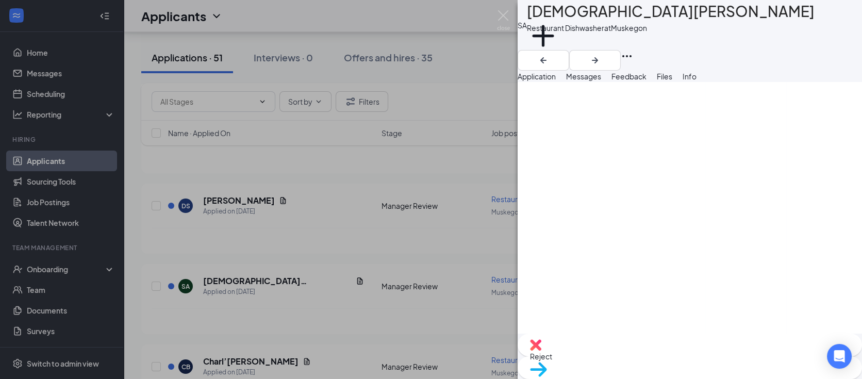
scroll to position [1641, 0]
click at [641, 358] on span "Reject" at bounding box center [690, 355] width 320 height 11
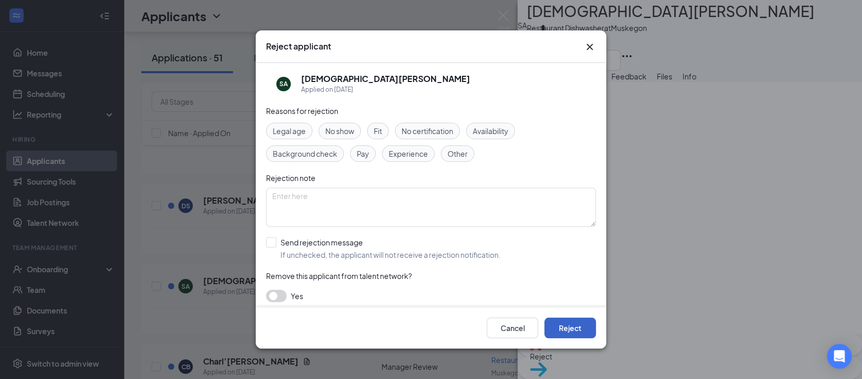
click at [582, 329] on button "Reject" at bounding box center [570, 327] width 52 height 21
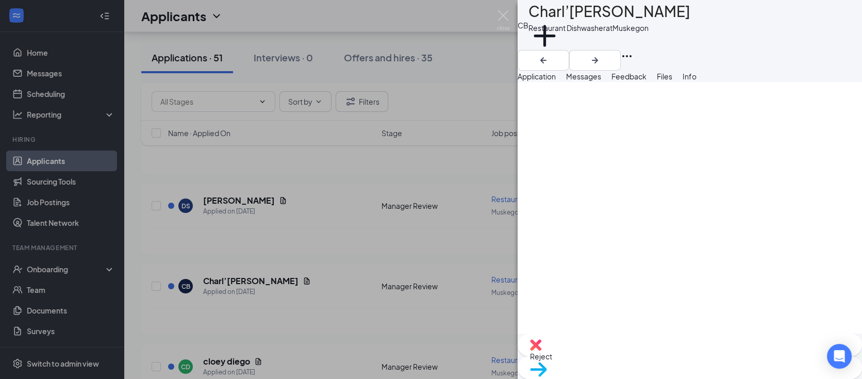
scroll to position [1603, 0]
click at [634, 356] on span "Reject" at bounding box center [690, 355] width 320 height 11
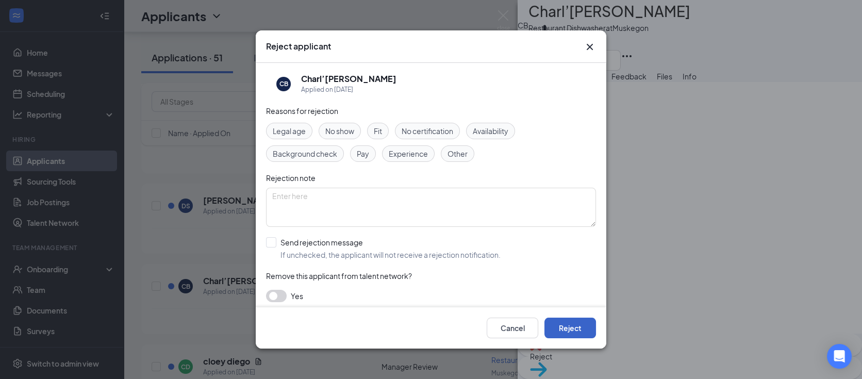
click at [569, 327] on button "Reject" at bounding box center [570, 327] width 52 height 21
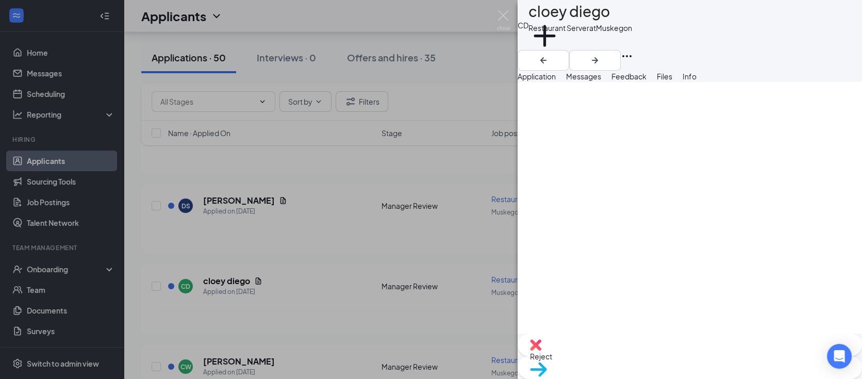
scroll to position [1680, 0]
click at [635, 354] on span "Reject" at bounding box center [690, 355] width 320 height 11
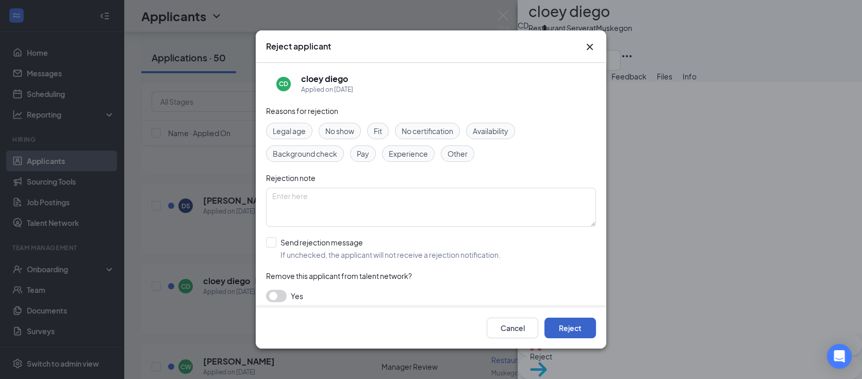
click at [581, 327] on button "Reject" at bounding box center [570, 327] width 52 height 21
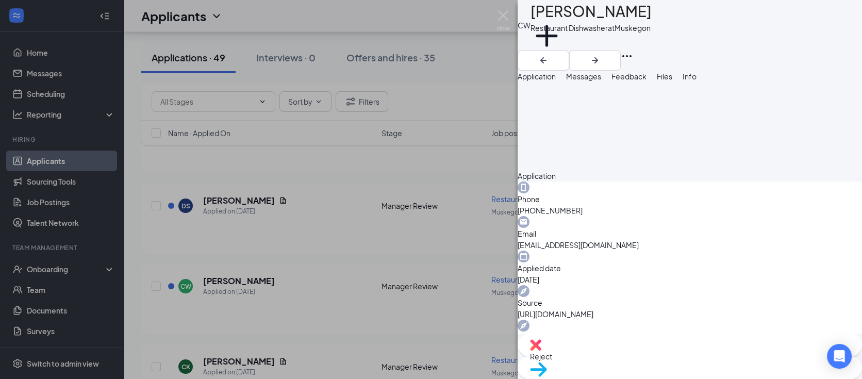
scroll to position [267, 0]
click at [627, 356] on div "Reject" at bounding box center [689, 344] width 344 height 23
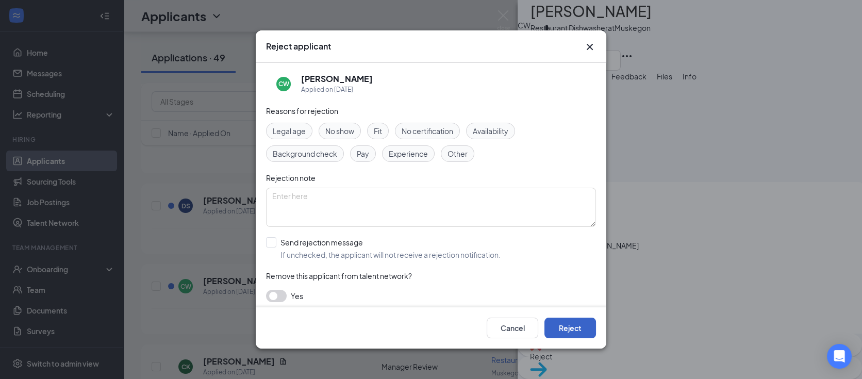
click at [569, 327] on button "Reject" at bounding box center [570, 327] width 52 height 21
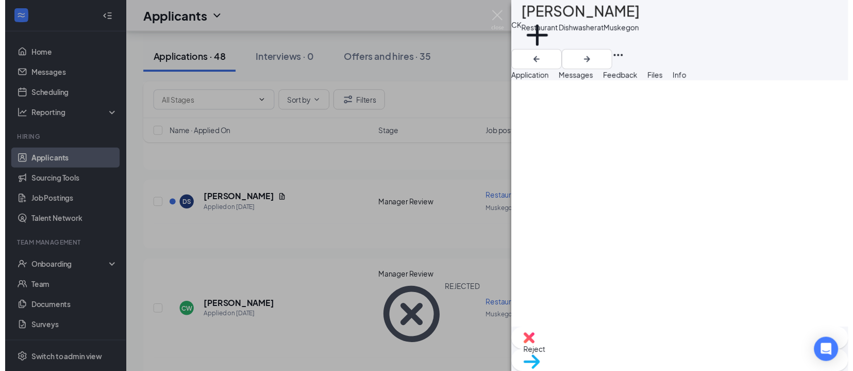
scroll to position [1565, 0]
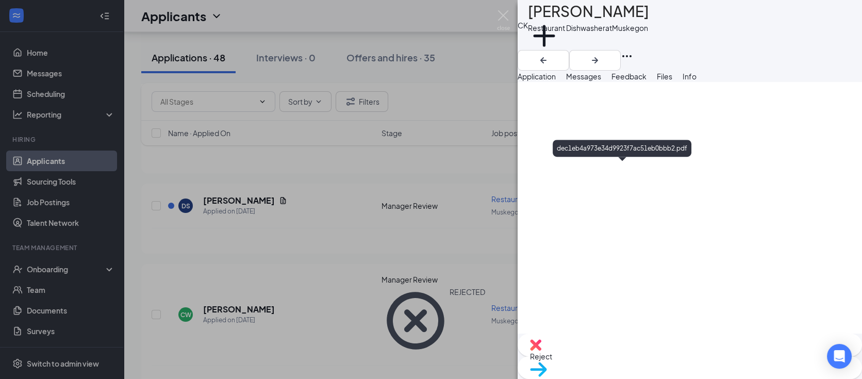
click at [503, 12] on img at bounding box center [503, 20] width 13 height 20
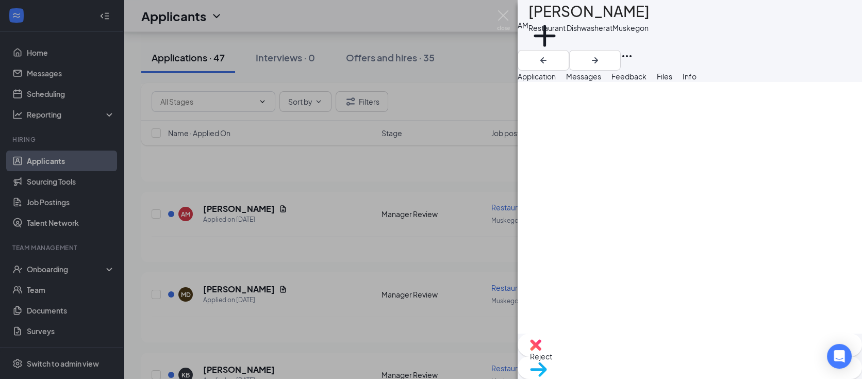
scroll to position [1603, 0]
click at [635, 359] on span "Reject" at bounding box center [690, 355] width 320 height 11
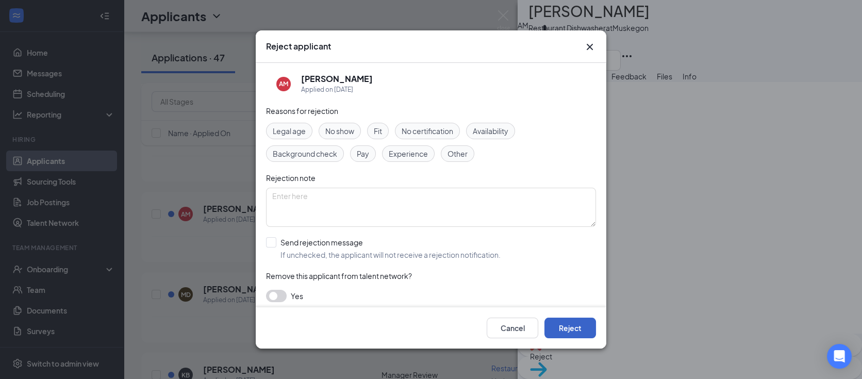
click at [573, 328] on button "Reject" at bounding box center [570, 327] width 52 height 21
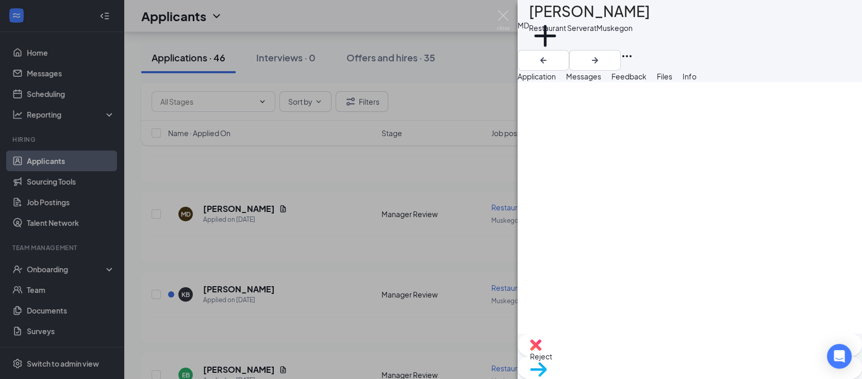
scroll to position [1746, 0]
click at [541, 350] on img at bounding box center [535, 344] width 11 height 11
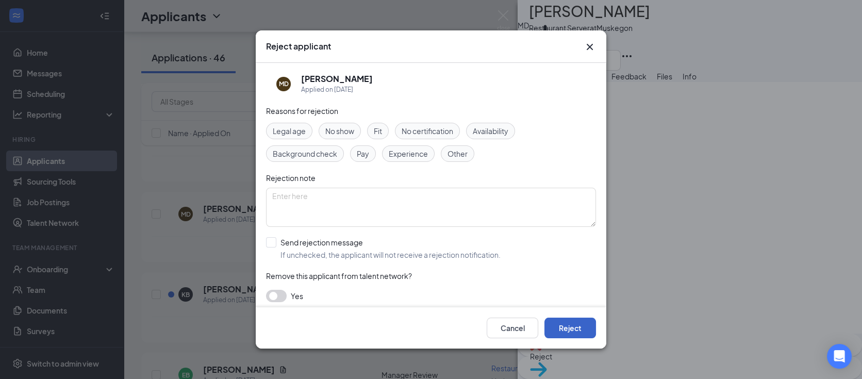
click at [564, 324] on button "Reject" at bounding box center [570, 327] width 52 height 21
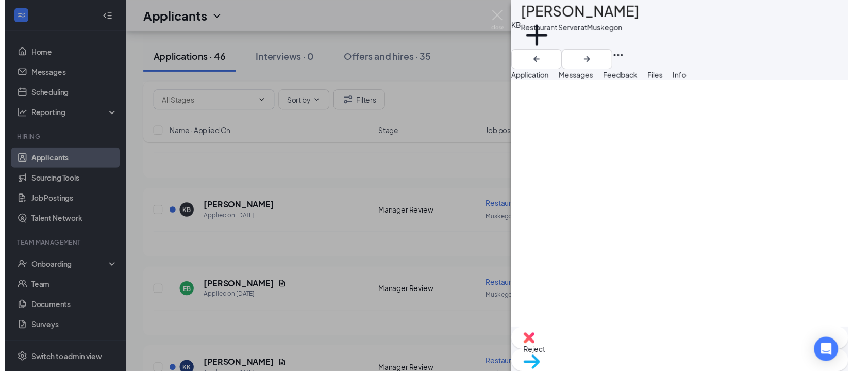
scroll to position [1603, 0]
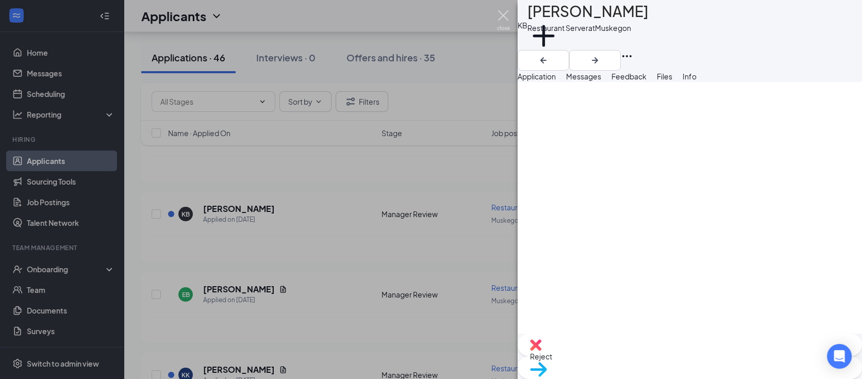
click at [500, 15] on img at bounding box center [503, 20] width 13 height 20
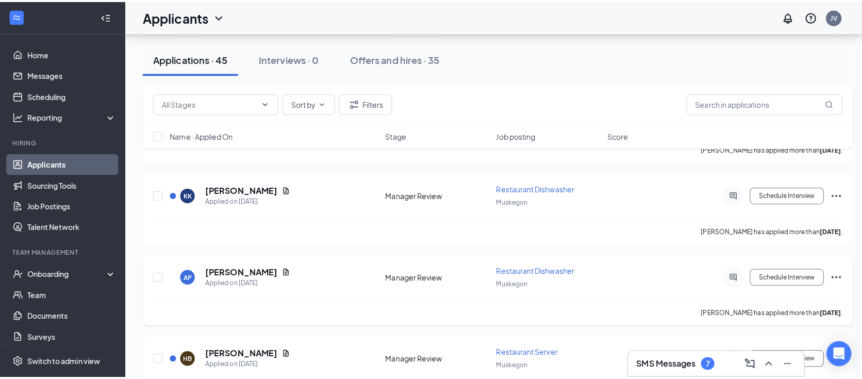
scroll to position [1565, 0]
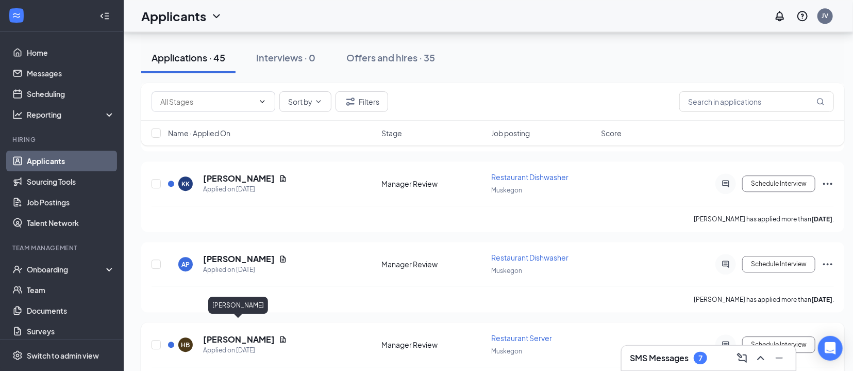
click at [229, 333] on h5 "[PERSON_NAME]" at bounding box center [239, 338] width 72 height 11
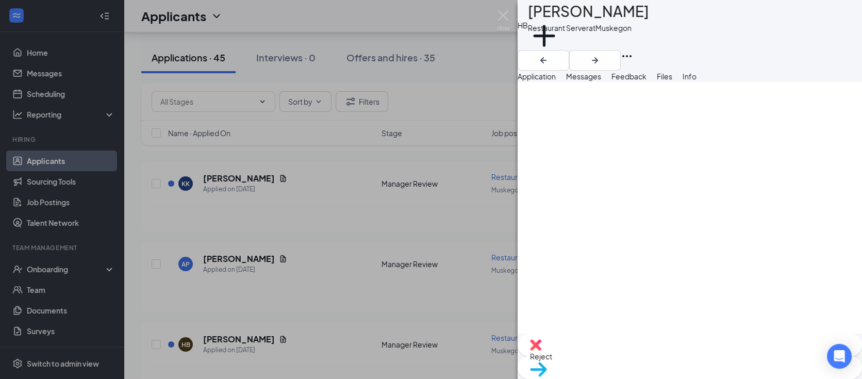
scroll to position [1641, 0]
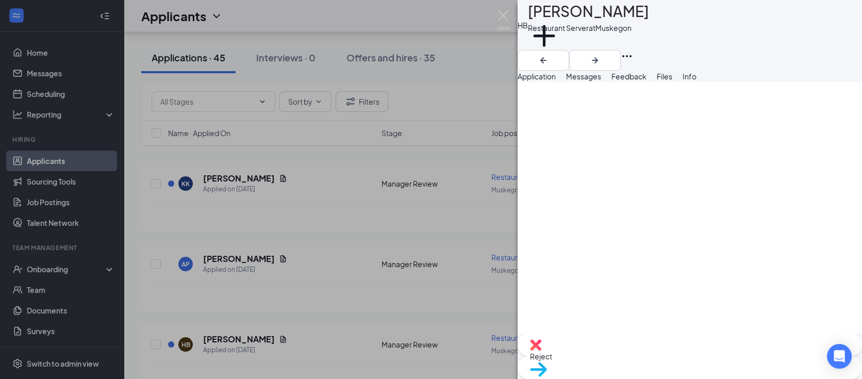
scroll to position [1526, 0]
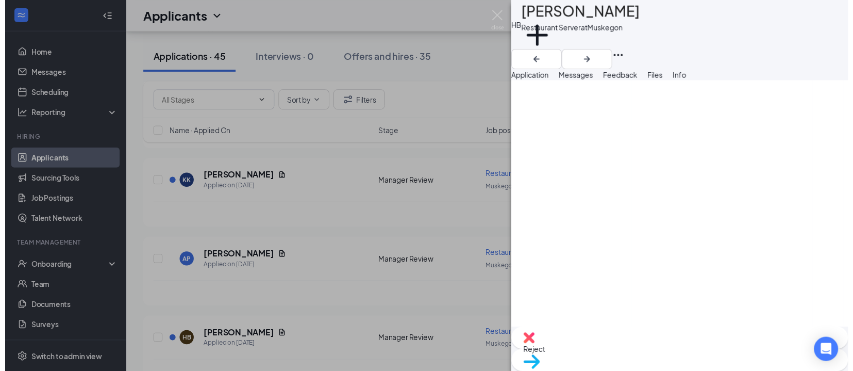
scroll to position [1641, 0]
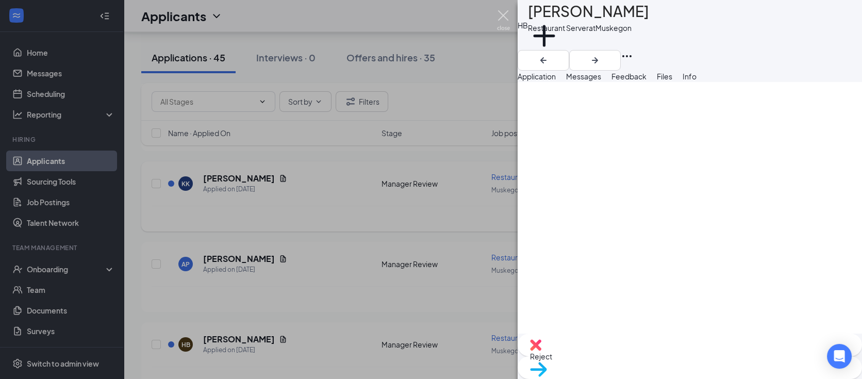
drag, startPoint x: 501, startPoint y: 14, endPoint x: 511, endPoint y: 201, distance: 186.8
click at [501, 15] on img at bounding box center [503, 20] width 13 height 20
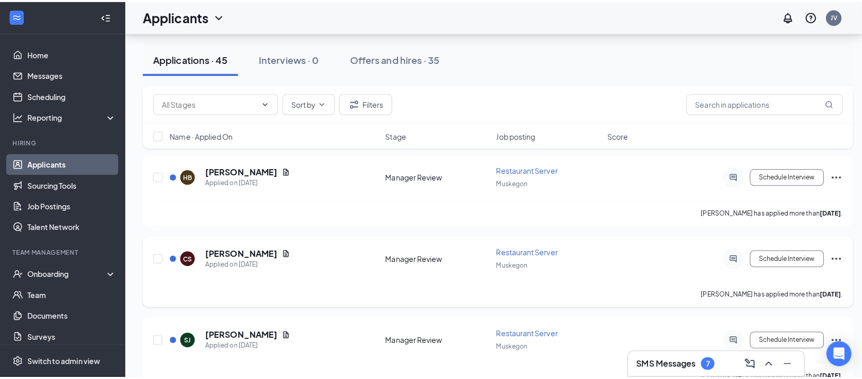
scroll to position [1756, 0]
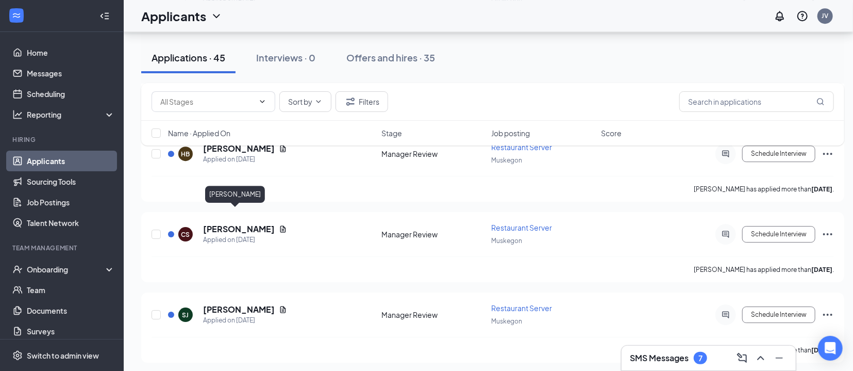
drag, startPoint x: 232, startPoint y: 214, endPoint x: 224, endPoint y: 206, distance: 11.7
click at [232, 223] on h5 "[PERSON_NAME]" at bounding box center [239, 228] width 72 height 11
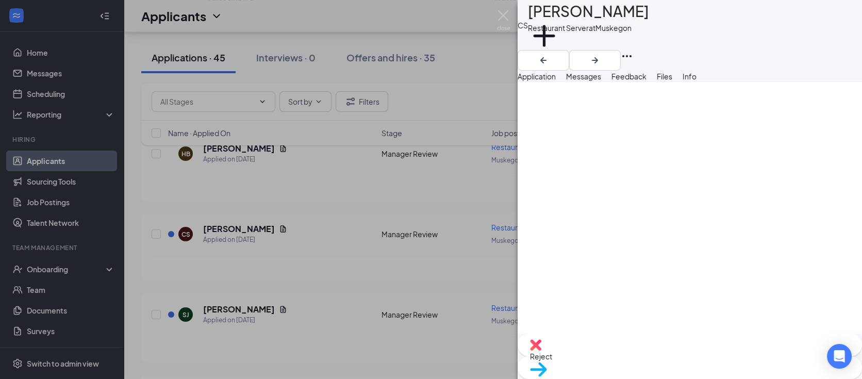
scroll to position [1794, 0]
click at [641, 358] on span "Reject" at bounding box center [690, 355] width 320 height 11
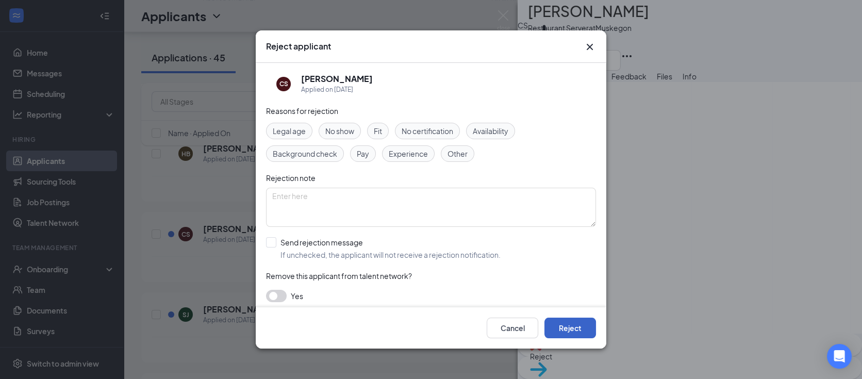
click at [572, 328] on button "Reject" at bounding box center [570, 327] width 52 height 21
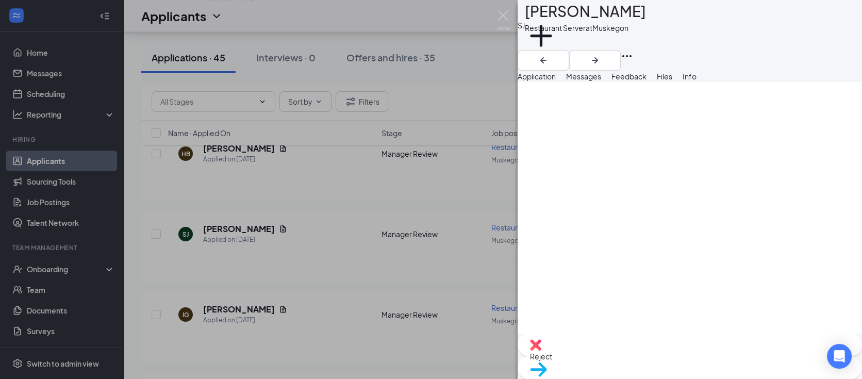
scroll to position [1526, 0]
click at [625, 355] on div "Reject" at bounding box center [689, 344] width 344 height 23
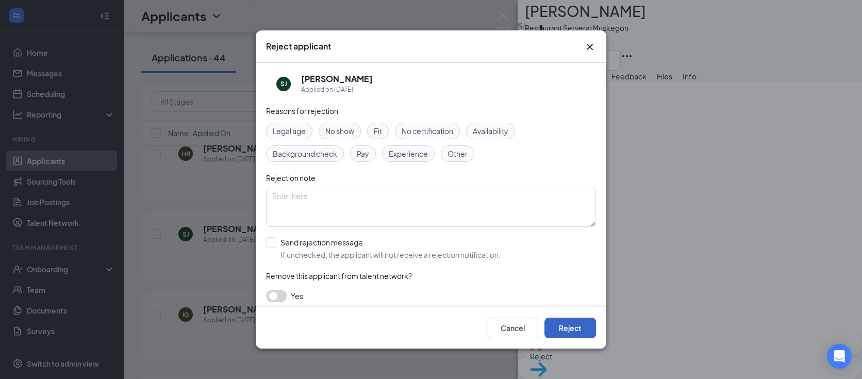
click at [565, 323] on button "Reject" at bounding box center [570, 327] width 52 height 21
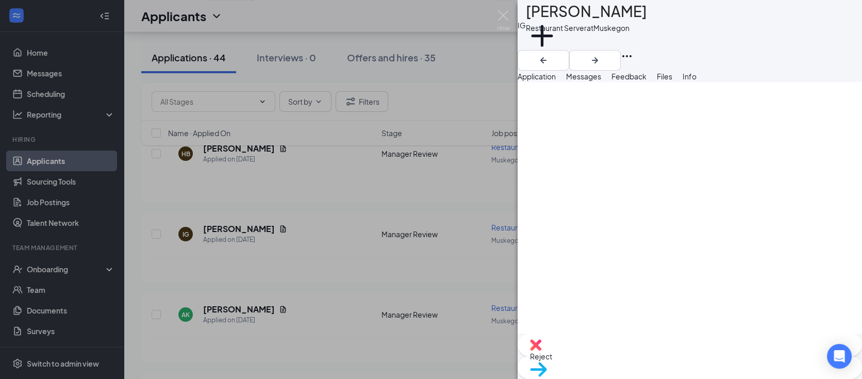
scroll to position [1451, 0]
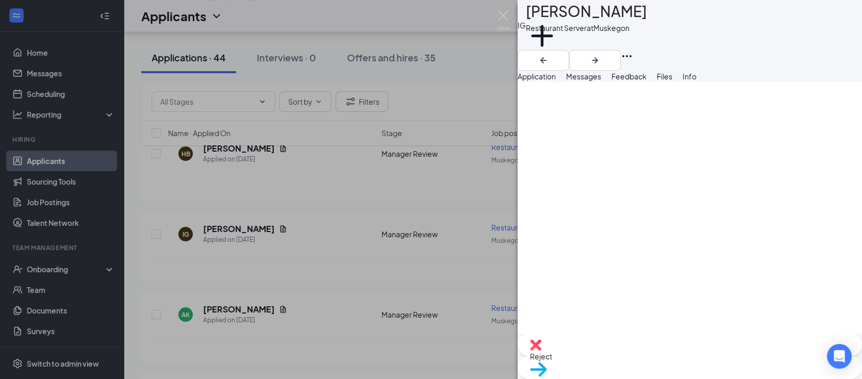
click at [630, 358] on span "Reject" at bounding box center [690, 355] width 320 height 11
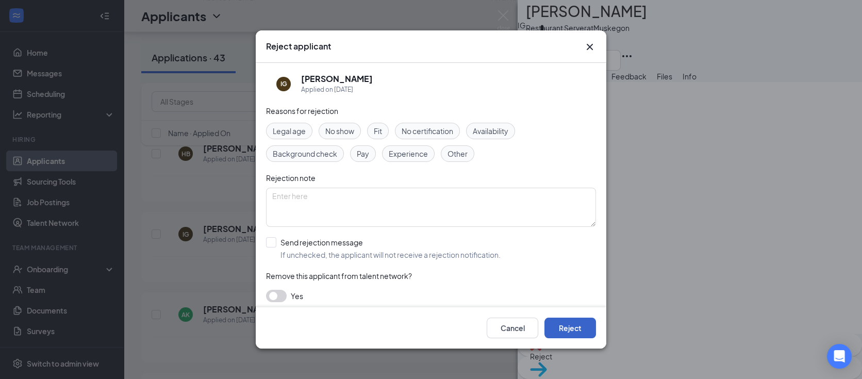
click at [563, 328] on button "Reject" at bounding box center [570, 327] width 52 height 21
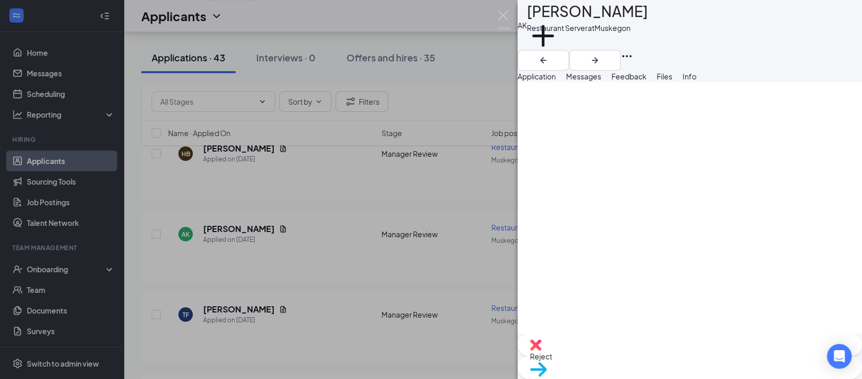
scroll to position [1488, 0]
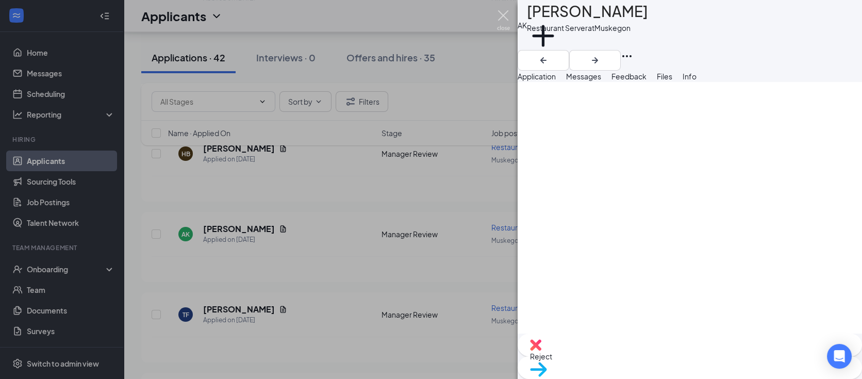
drag, startPoint x: 502, startPoint y: 13, endPoint x: 199, endPoint y: 118, distance: 320.6
click at [504, 13] on img at bounding box center [503, 20] width 13 height 20
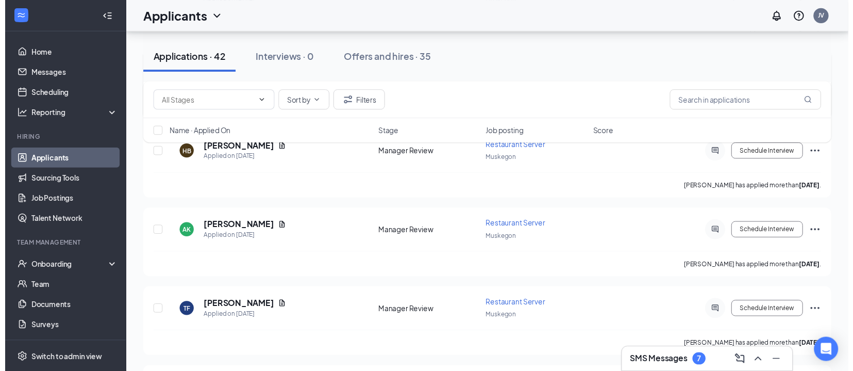
scroll to position [1571, 0]
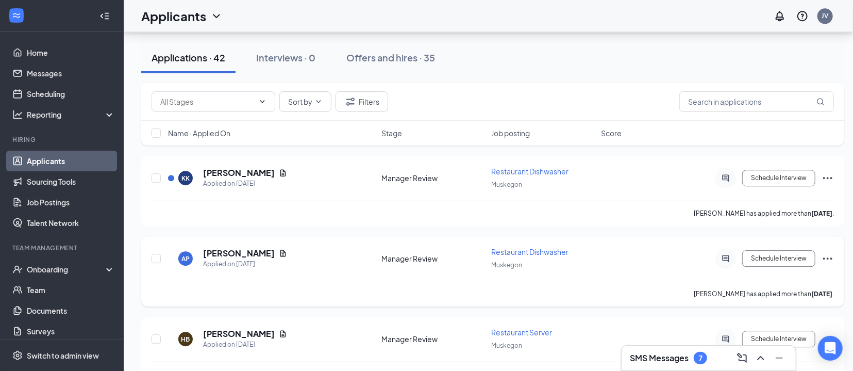
click at [233, 328] on h5 "[PERSON_NAME]" at bounding box center [239, 333] width 72 height 11
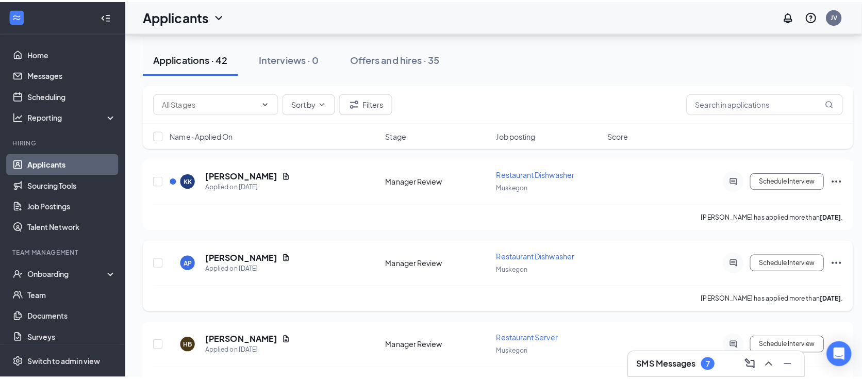
scroll to position [1641, 0]
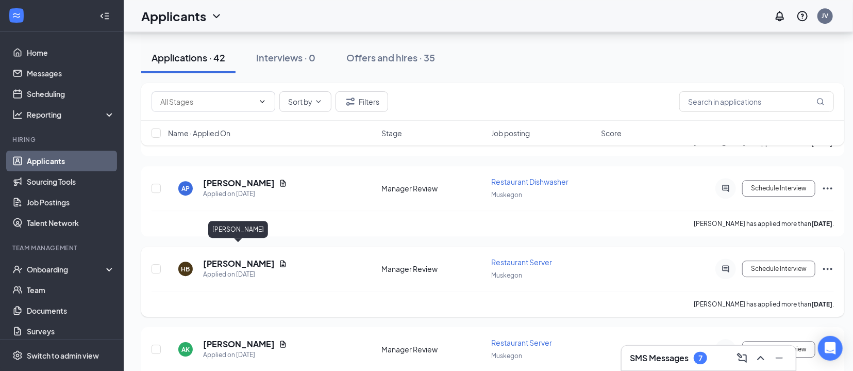
click at [231, 258] on h5 "[PERSON_NAME]" at bounding box center [239, 263] width 72 height 11
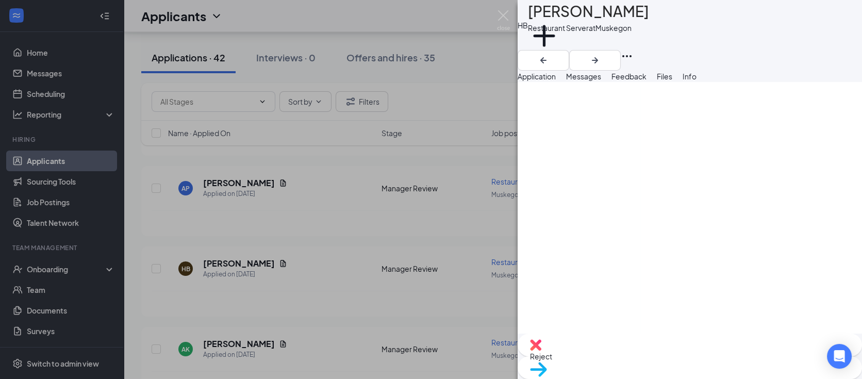
scroll to position [1680, 0]
click at [501, 16] on img at bounding box center [503, 20] width 13 height 20
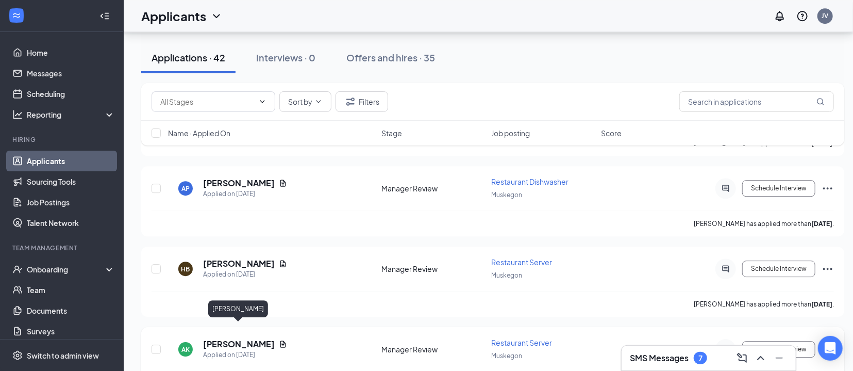
click at [221, 338] on h5 "[PERSON_NAME]" at bounding box center [239, 343] width 72 height 11
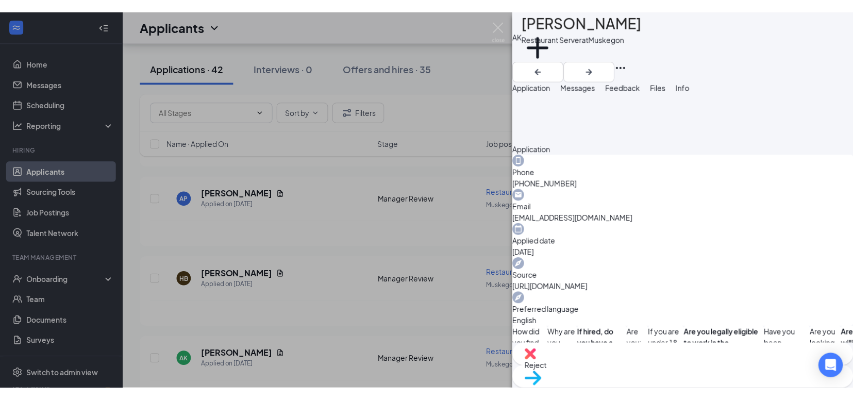
scroll to position [191, 0]
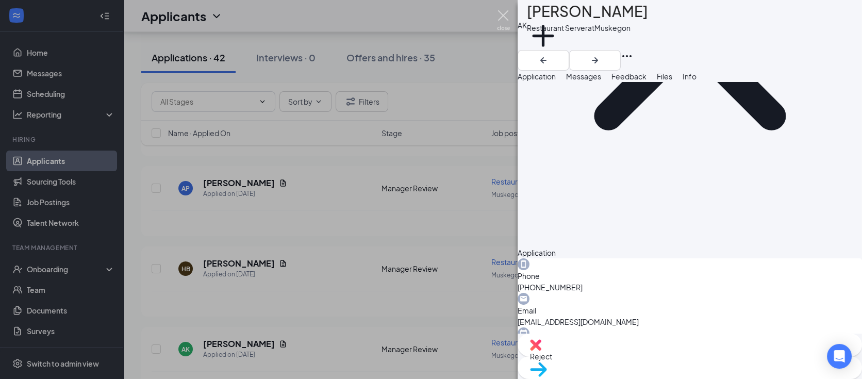
click at [500, 14] on img at bounding box center [503, 20] width 13 height 20
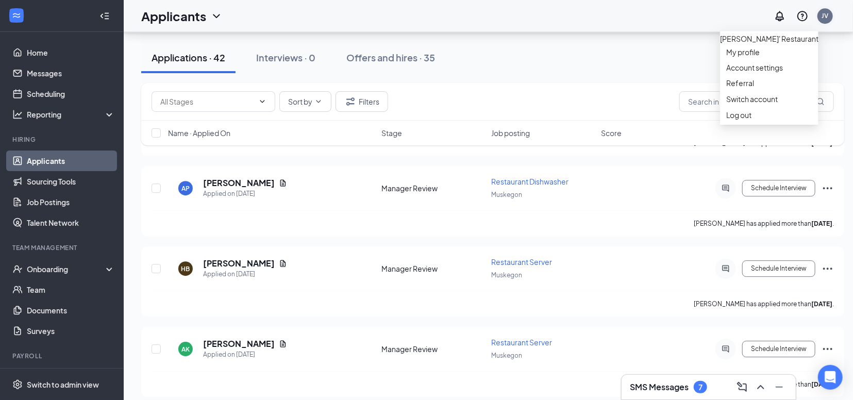
click at [829, 14] on div "JV" at bounding box center [825, 15] width 7 height 9
click at [743, 120] on div "Log out" at bounding box center [769, 115] width 86 height 10
